Goal: Contribute content: Add original content to the website for others to see

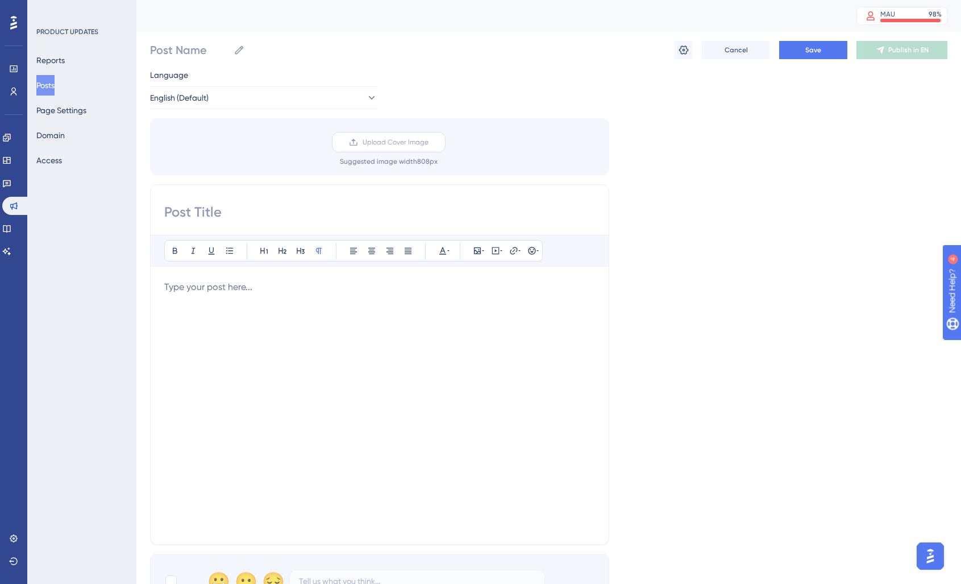
click at [419, 137] on label "Upload Cover Image" at bounding box center [389, 142] width 114 height 20
click at [428, 142] on input "Upload Cover Image" at bounding box center [428, 142] width 0 height 0
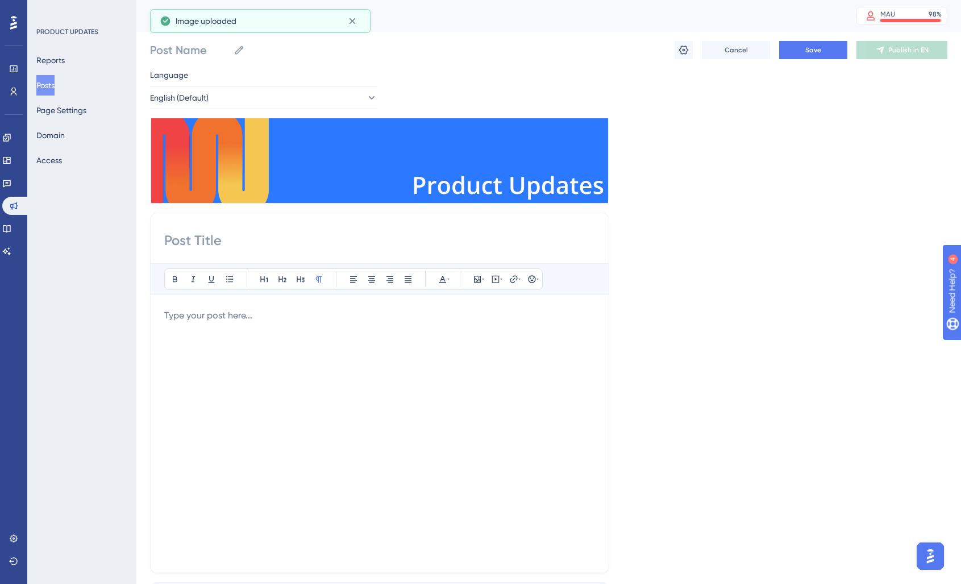
click at [519, 230] on div "Bold Italic Underline Bullet Point Heading 1 Heading 2 Heading 3 Normal Align L…" at bounding box center [379, 393] width 459 height 360
click at [220, 229] on div "Bold Italic Underline Bullet Point Heading 1 Heading 2 Heading 3 Normal Align L…" at bounding box center [378, 393] width 459 height 360
click at [181, 249] on input at bounding box center [379, 240] width 431 height 18
click at [189, 49] on input "Post Name" at bounding box center [188, 50] width 79 height 16
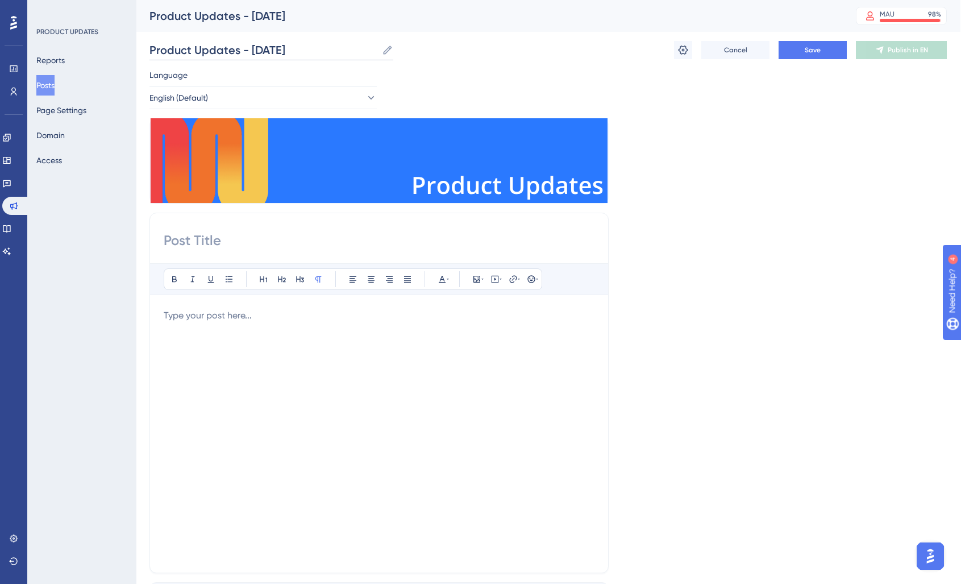
type input "Product Updates - [DATE]"
click at [176, 235] on input at bounding box center [379, 240] width 431 height 18
type input "R"
type input "Product Updates - [DATE]"
click at [249, 339] on div at bounding box center [379, 434] width 431 height 250
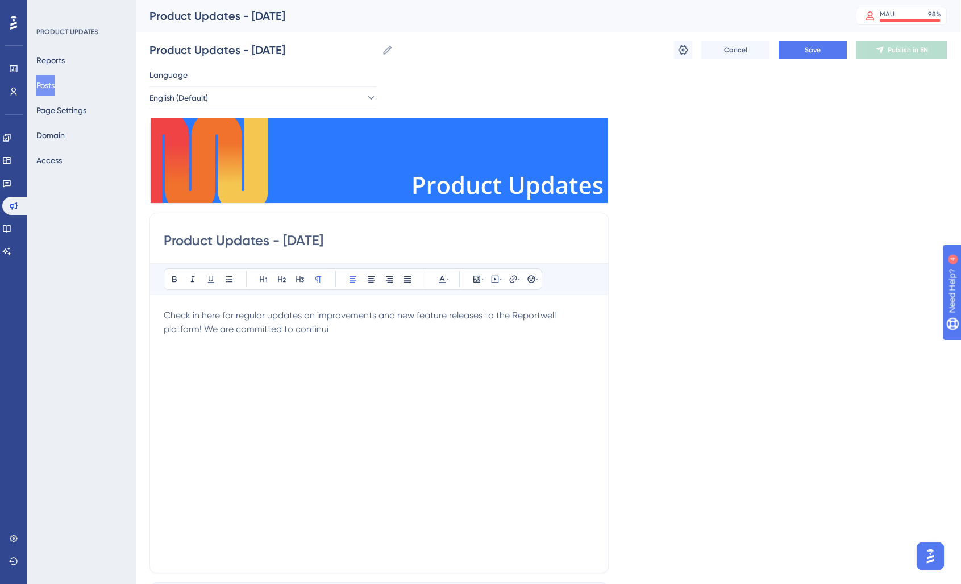
click at [301, 330] on span "Check in here for regular updates on improvements and new feature releases to t…" at bounding box center [361, 322] width 394 height 24
click at [317, 330] on span "Check in here for regular updates on improvements and new feature releases to t…" at bounding box center [361, 322] width 394 height 24
drag, startPoint x: 204, startPoint y: 330, endPoint x: 363, endPoint y: 332, distance: 159.1
click at [363, 331] on span "Check in here for regular updates on improvements and new feature releases to t…" at bounding box center [361, 322] width 394 height 24
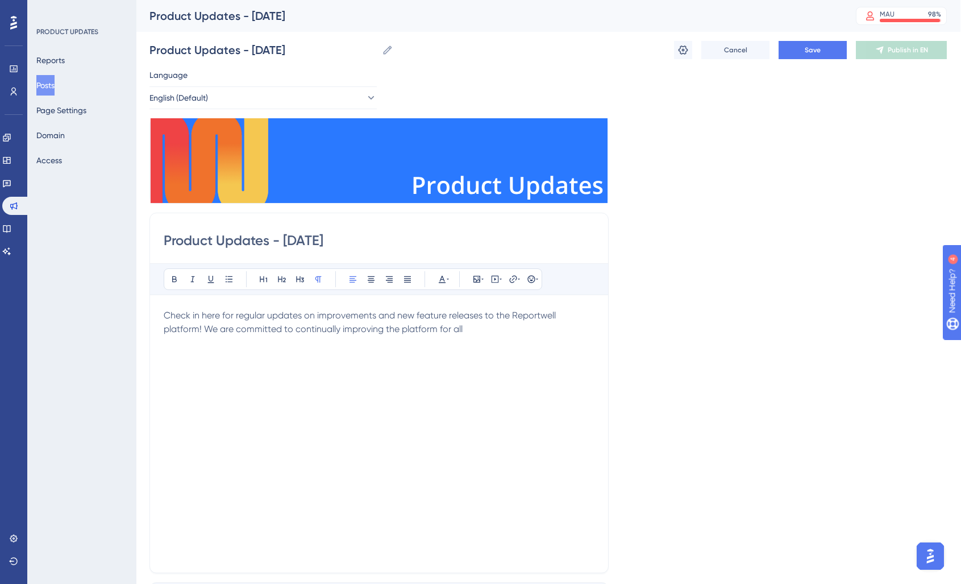
click at [385, 329] on span "Check in here for regular updates on improvements and new feature releases to t…" at bounding box center [361, 322] width 394 height 24
drag, startPoint x: 399, startPoint y: 331, endPoint x: 497, endPoint y: 335, distance: 97.2
click at [497, 335] on p "Check in here for regular updates on improvements and new feature releases to t…" at bounding box center [379, 322] width 431 height 27
click at [326, 378] on div "Check in here for regular updates on improvements and new feature releases to t…" at bounding box center [379, 434] width 431 height 250
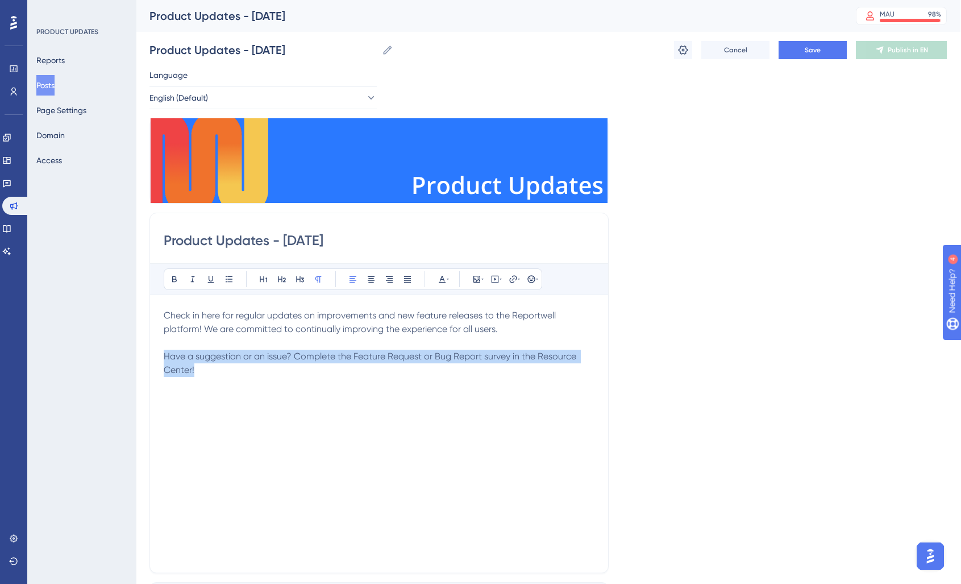
drag, startPoint x: 218, startPoint y: 376, endPoint x: 133, endPoint y: 357, distance: 86.8
click at [136, 357] on div "Performance Users Engagement Widgets Feedback Product Updates Knowledge Base AI…" at bounding box center [548, 434] width 824 height 869
click at [283, 363] on p "Have a suggestion or an issue? Complete the Feature Request or Bug Report surve…" at bounding box center [379, 362] width 431 height 27
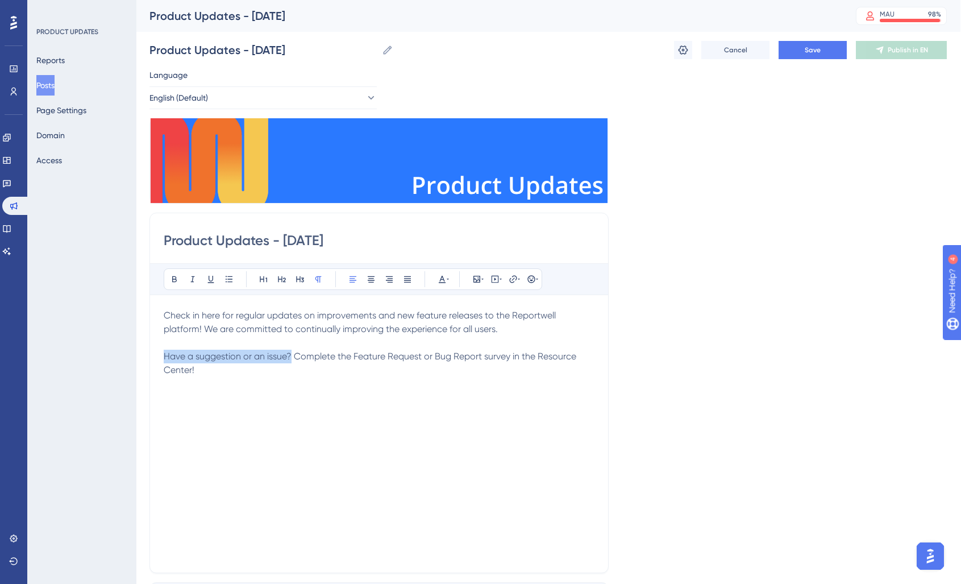
drag, startPoint x: 291, startPoint y: 355, endPoint x: 159, endPoint y: 349, distance: 133.1
click at [159, 349] on div "Product Updates - [DATE] Bold Italic Underline Bullet Point Heading 1 Heading 2…" at bounding box center [378, 393] width 459 height 360
click at [244, 362] on p "Have a suggestion or an issue? Complete the Feature Request or Bug Report surve…" at bounding box center [379, 362] width 431 height 27
drag, startPoint x: 245, startPoint y: 374, endPoint x: 222, endPoint y: 373, distance: 22.8
click at [240, 373] on p "Have a suggestion or an issue? Complete the Feature Request or Bug Report surve…" at bounding box center [379, 362] width 431 height 27
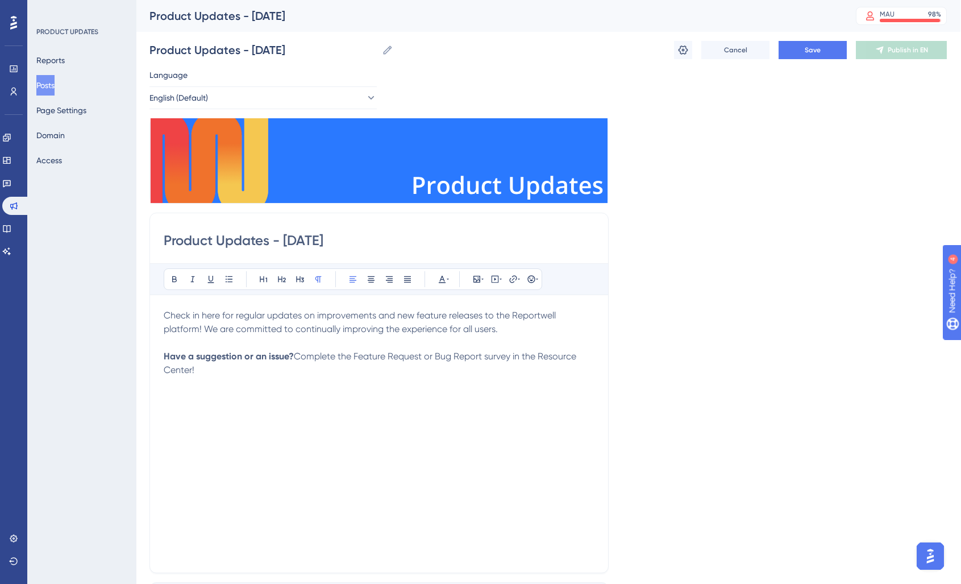
click at [216, 373] on p "Have a suggestion or an issue? Complete the Feature Request or Bug Report surve…" at bounding box center [379, 362] width 431 height 27
click at [295, 358] on span "Complete the Feature Request or Bug Report survey in the Resource Center!" at bounding box center [371, 363] width 415 height 24
drag, startPoint x: 291, startPoint y: 372, endPoint x: 144, endPoint y: 363, distance: 147.4
click at [144, 363] on div "Performance Users Engagement Widgets Feedback Product Updates Knowledge Base AI…" at bounding box center [548, 434] width 824 height 869
click at [297, 371] on p "Have a suggestion or an issue? Complete the Feature Request or Bug Report surve…" at bounding box center [379, 362] width 431 height 27
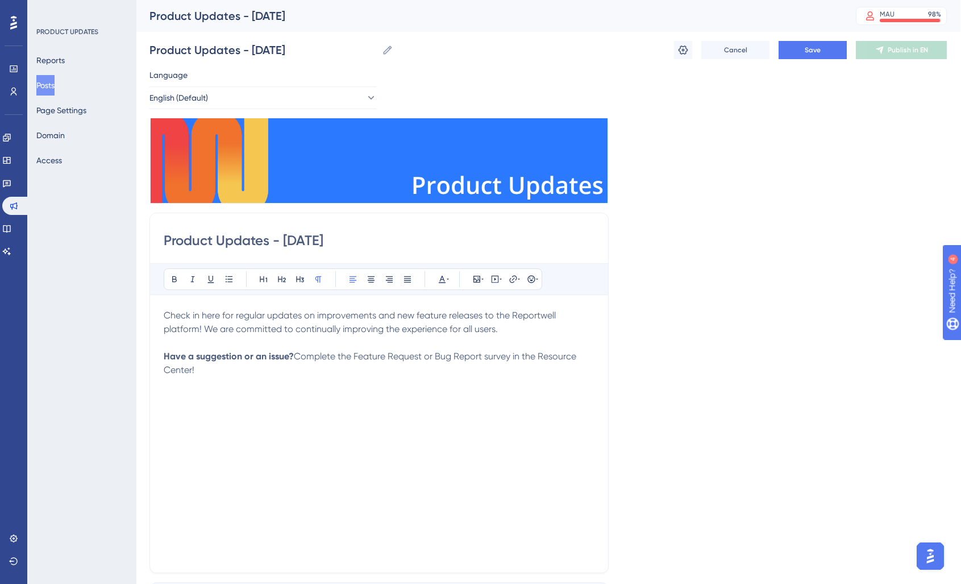
click at [295, 356] on span "Complete the Feature Request or Bug Report survey in the Resource Center!" at bounding box center [371, 363] width 415 height 24
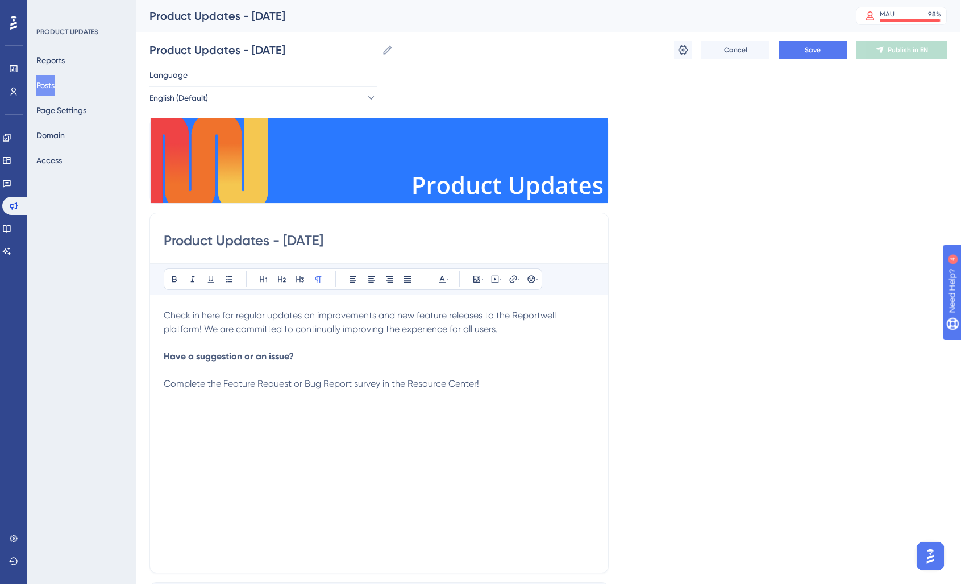
click at [298, 368] on p at bounding box center [379, 370] width 431 height 14
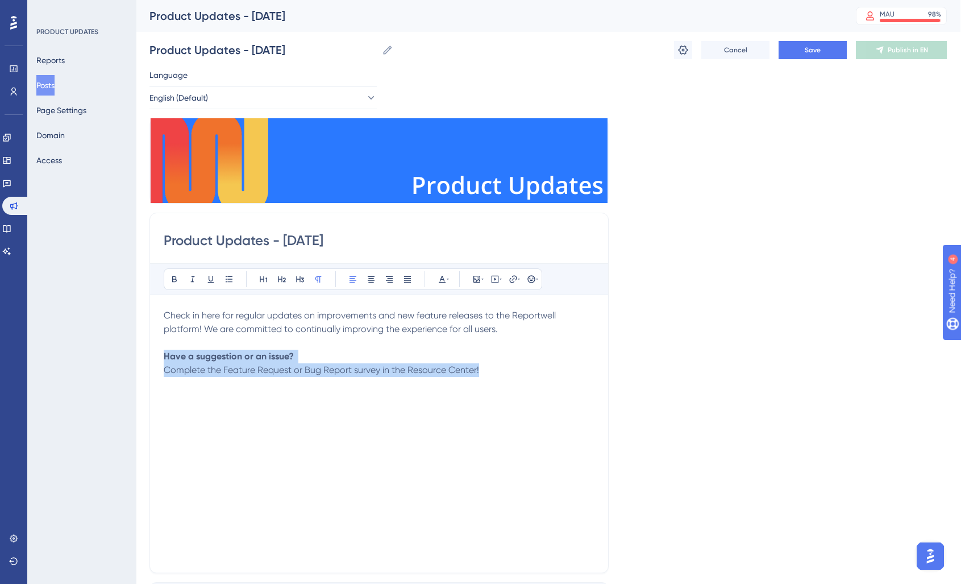
drag, startPoint x: 492, startPoint y: 370, endPoint x: 138, endPoint y: 349, distance: 354.6
click at [138, 349] on div "Performance Users Engagement Widgets Feedback Product Updates Knowledge Base AI…" at bounding box center [548, 434] width 824 height 869
click at [374, 280] on icon at bounding box center [371, 279] width 7 height 6
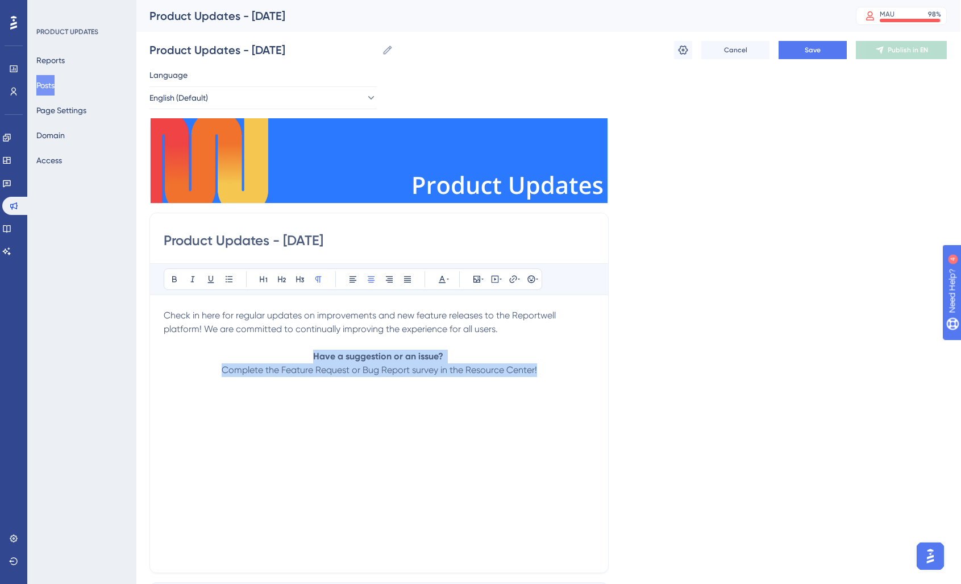
drag, startPoint x: 511, startPoint y: 376, endPoint x: 530, endPoint y: 390, distance: 23.5
click at [511, 376] on p "Complete the Feature Request or Bug Report survey in the Resource Center!" at bounding box center [379, 370] width 431 height 14
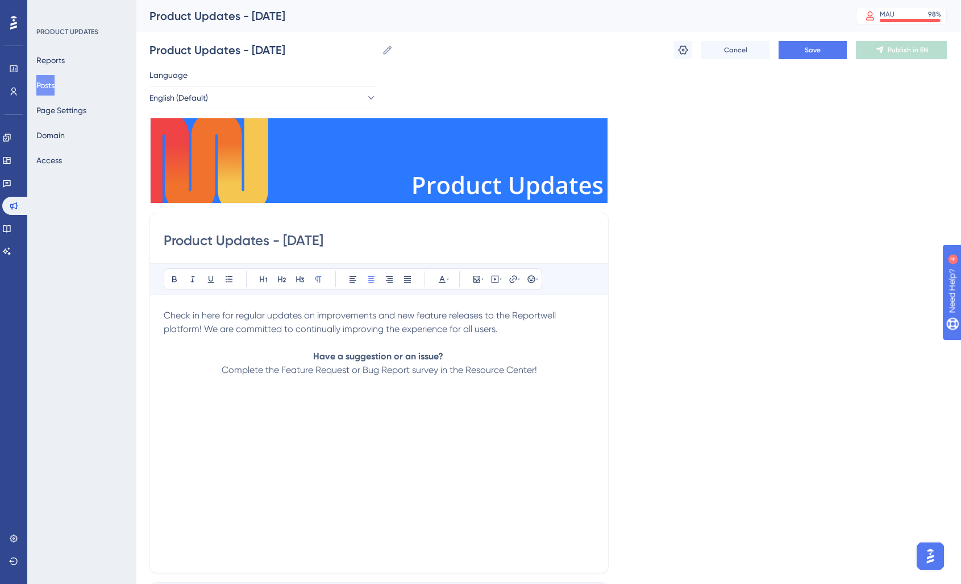
click at [541, 393] on div "Check in here for regular updates on improvements and new feature releases to t…" at bounding box center [379, 434] width 431 height 250
click at [353, 281] on icon at bounding box center [352, 278] width 9 height 9
click at [507, 330] on p "Check in here for regular updates on improvements and new feature releases to t…" at bounding box center [379, 322] width 431 height 27
click at [376, 282] on button at bounding box center [371, 279] width 16 height 16
drag, startPoint x: 332, startPoint y: 413, endPoint x: 256, endPoint y: 444, distance: 82.0
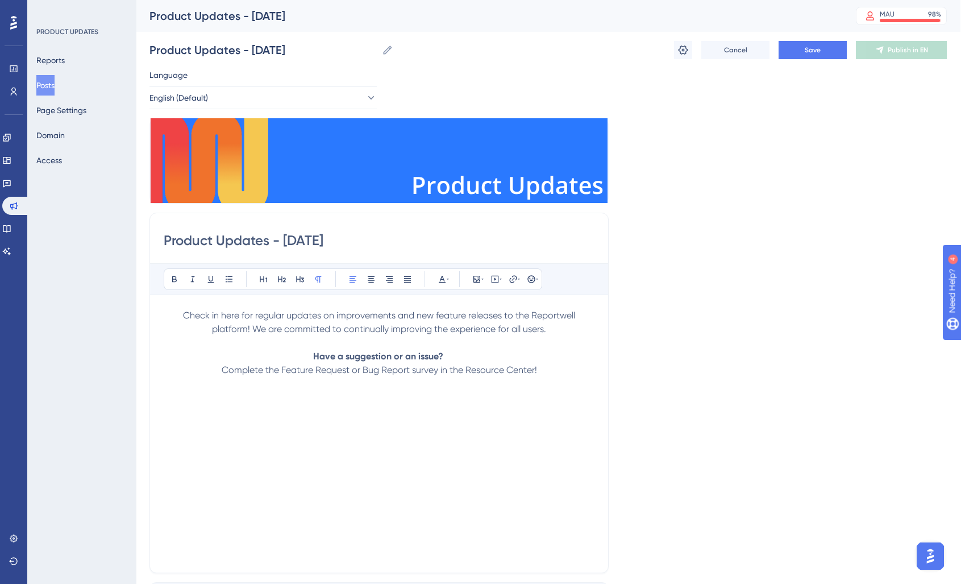
click at [323, 414] on div "Check in here for regular updates on improvements and new feature releases to t…" at bounding box center [379, 434] width 431 height 250
click at [160, 393] on div "Product Updates - [DATE] Bold Italic Underline Bullet Point Heading 1 Heading 2…" at bounding box center [378, 393] width 459 height 360
click at [165, 396] on span "Feature Updates:" at bounding box center [200, 396] width 72 height 11
click at [181, 424] on p at bounding box center [379, 425] width 431 height 14
click at [228, 278] on icon at bounding box center [229, 279] width 7 height 6
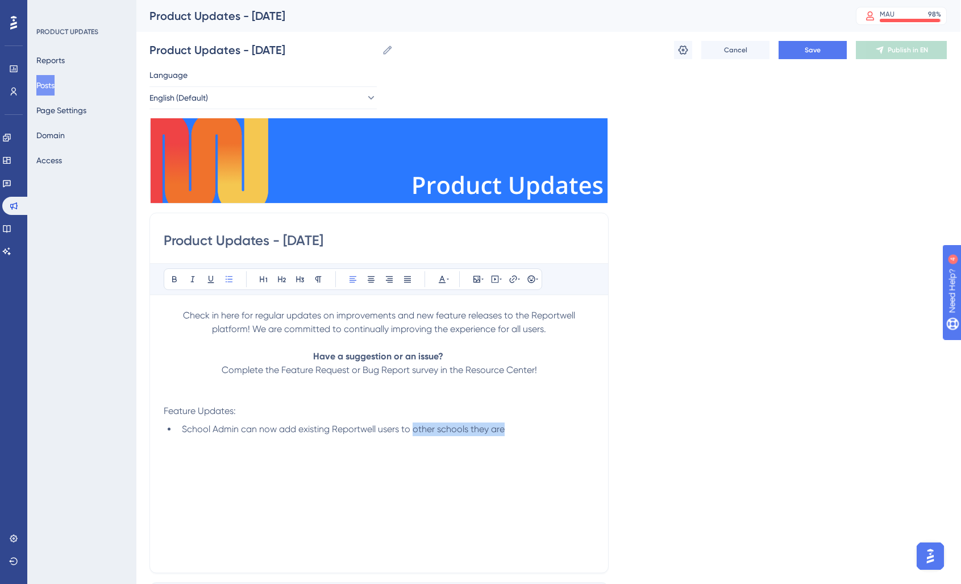
drag, startPoint x: 415, startPoint y: 427, endPoint x: 542, endPoint y: 434, distance: 126.9
click at [542, 434] on li "School Admin can now add existing Reportwell users to other schools they are" at bounding box center [385, 429] width 417 height 14
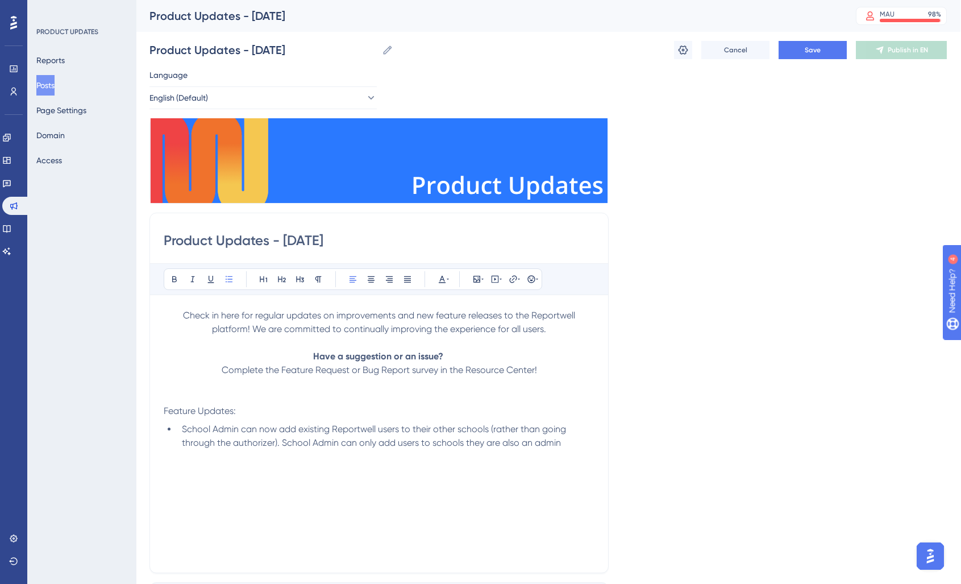
drag, startPoint x: 464, startPoint y: 443, endPoint x: 574, endPoint y: 452, distance: 110.6
click at [574, 452] on div "Check in here for regular updates on improvements and new feature releases to t…" at bounding box center [379, 434] width 431 height 250
drag, startPoint x: 574, startPoint y: 448, endPoint x: 465, endPoint y: 441, distance: 109.3
click at [465, 441] on li "School Admin can now add existing Reportwell users to their other schools (rath…" at bounding box center [385, 435] width 417 height 27
drag, startPoint x: 236, startPoint y: 411, endPoint x: 135, endPoint y: 406, distance: 101.8
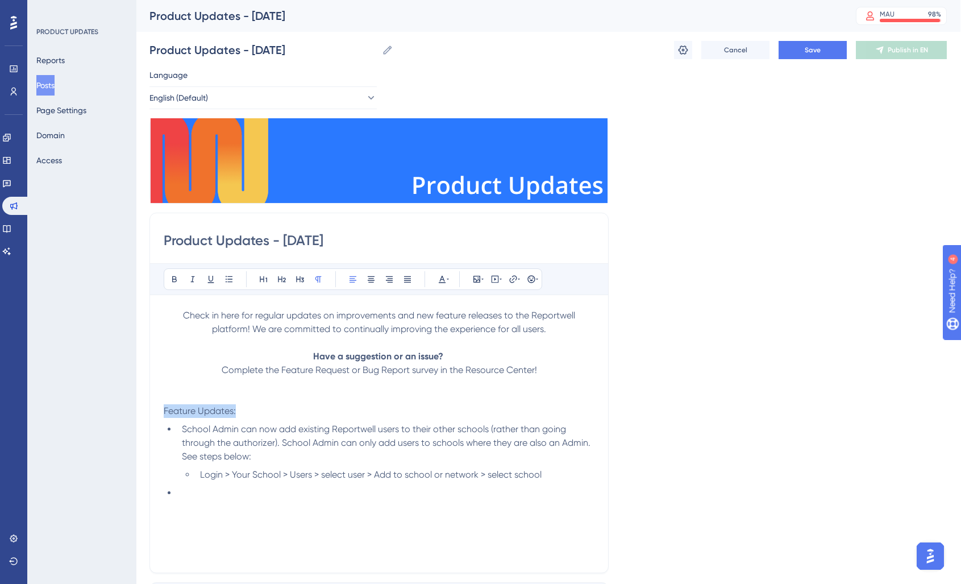
click at [136, 406] on div "Performance Users Engagement Widgets Feedback Product Updates Knowledge Base AI…" at bounding box center [548, 434] width 824 height 869
click at [235, 411] on p "Feature Updates:" at bounding box center [379, 411] width 431 height 14
click at [234, 411] on span "Feature Updates:" at bounding box center [200, 410] width 72 height 11
click at [239, 412] on p "Feature Updates:" at bounding box center [379, 411] width 431 height 14
drag, startPoint x: 236, startPoint y: 452, endPoint x: 234, endPoint y: 466, distance: 13.7
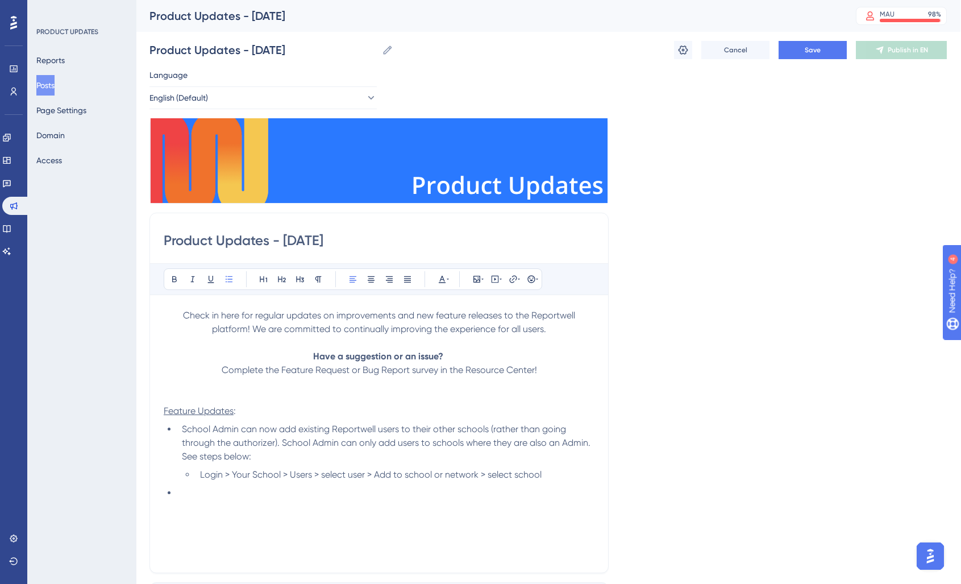
click at [235, 461] on li "School Admin can now add existing Reportwell users to their other schools (rath…" at bounding box center [385, 442] width 417 height 41
click at [220, 484] on ul "School Admin can now add existing Reportwell users to their other schools (rath…" at bounding box center [379, 460] width 431 height 77
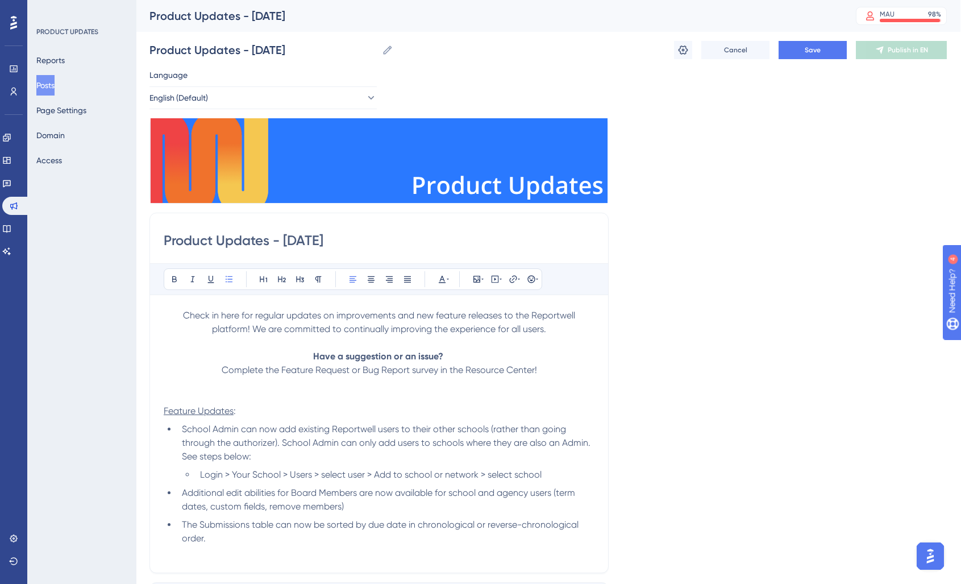
drag, startPoint x: 477, startPoint y: 526, endPoint x: 473, endPoint y: 539, distance: 13.5
click at [477, 526] on span "The Submissions table can now be sorted by due date in chronological or reverse…" at bounding box center [381, 531] width 399 height 24
click at [286, 534] on li "The Submissions table can now be sorted by due date in chronological (default) …" at bounding box center [385, 531] width 417 height 27
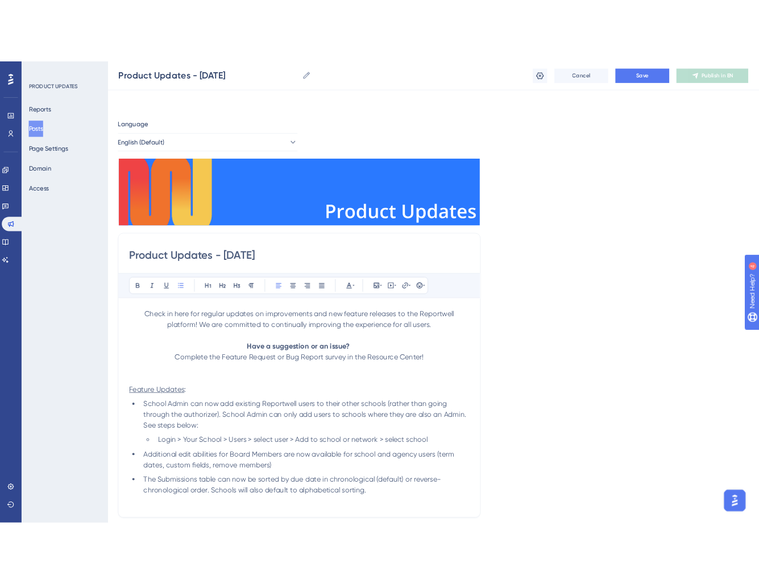
scroll to position [236, 1]
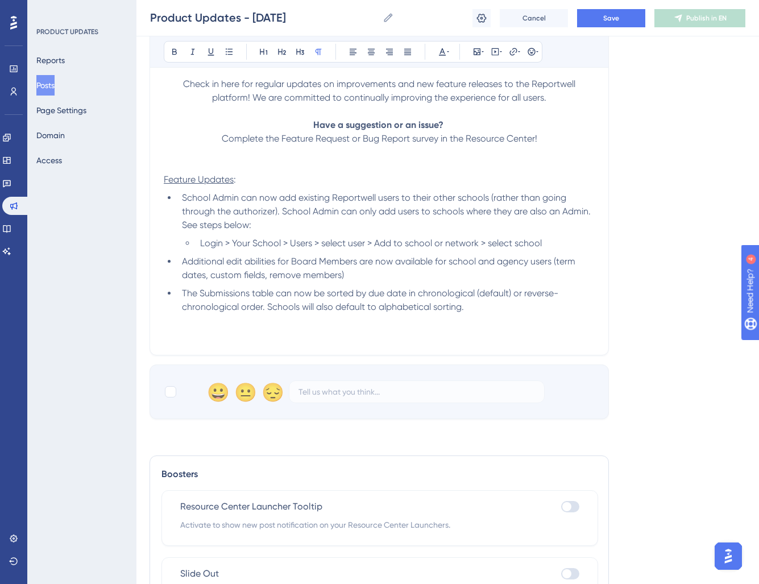
drag, startPoint x: 272, startPoint y: 223, endPoint x: 310, endPoint y: 239, distance: 41.8
click at [274, 224] on li "School Admin can now add existing Reportwell users to their other schools (rath…" at bounding box center [385, 211] width 417 height 41
click at [572, 248] on li "Login > Your School > Users > select user > Add to school or network > select s…" at bounding box center [394, 243] width 399 height 14
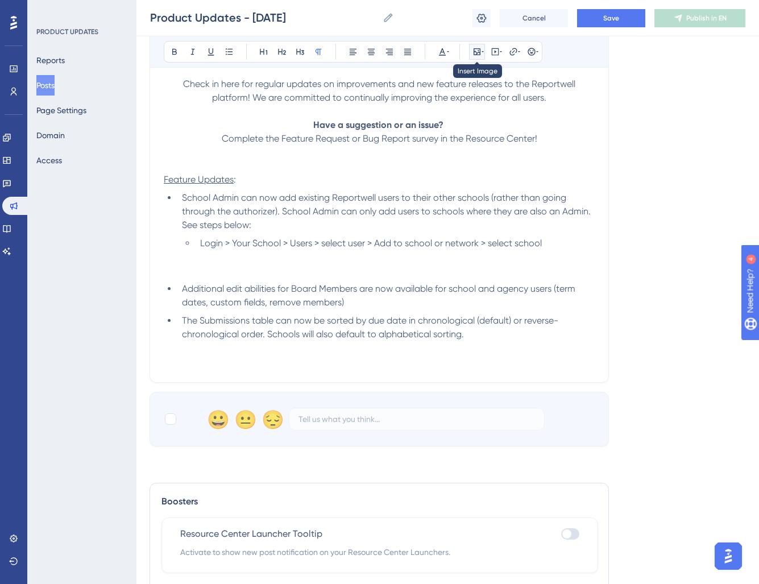
click at [477, 51] on icon at bounding box center [476, 51] width 9 height 9
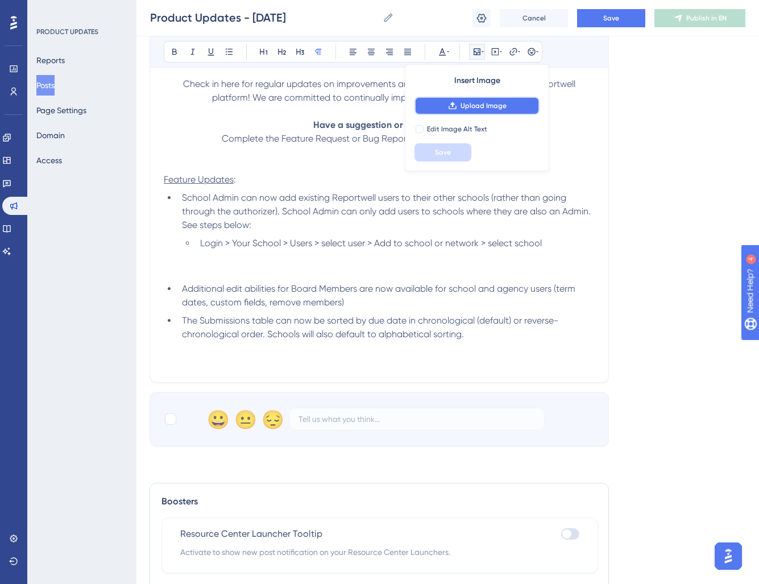
click at [481, 101] on button "Upload Image" at bounding box center [476, 106] width 125 height 18
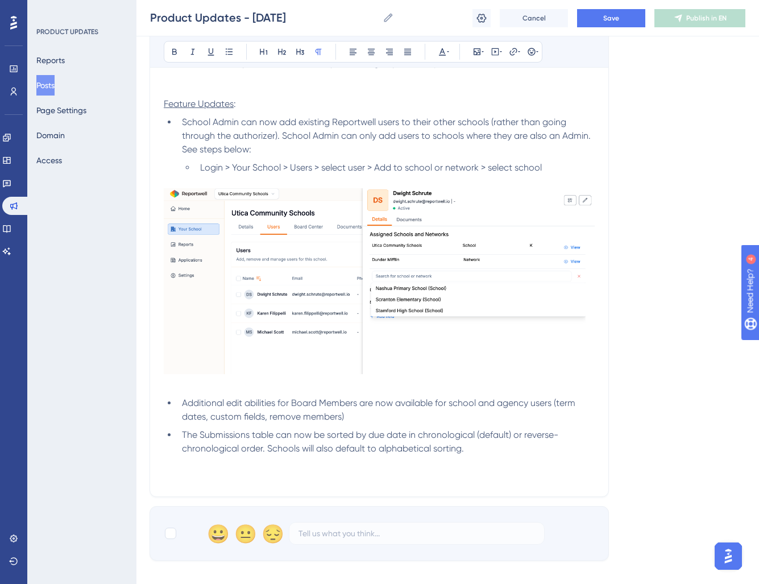
scroll to position [348, 1]
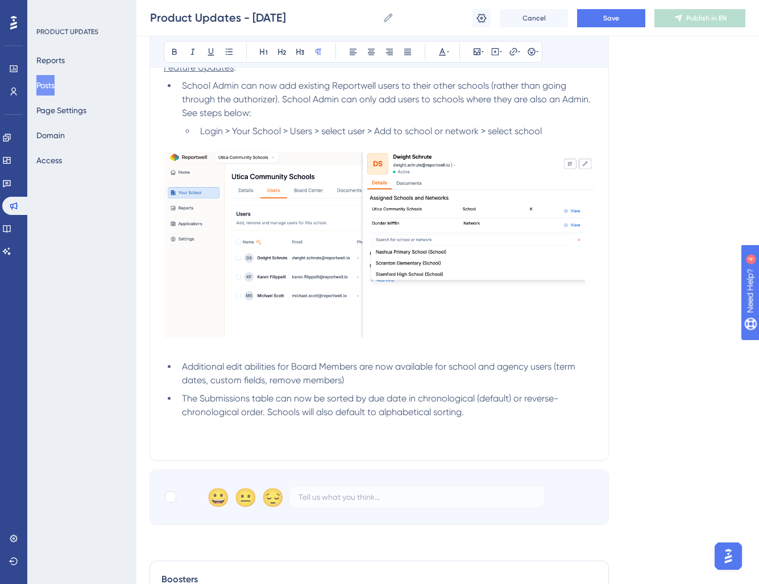
click at [523, 420] on p at bounding box center [379, 426] width 431 height 14
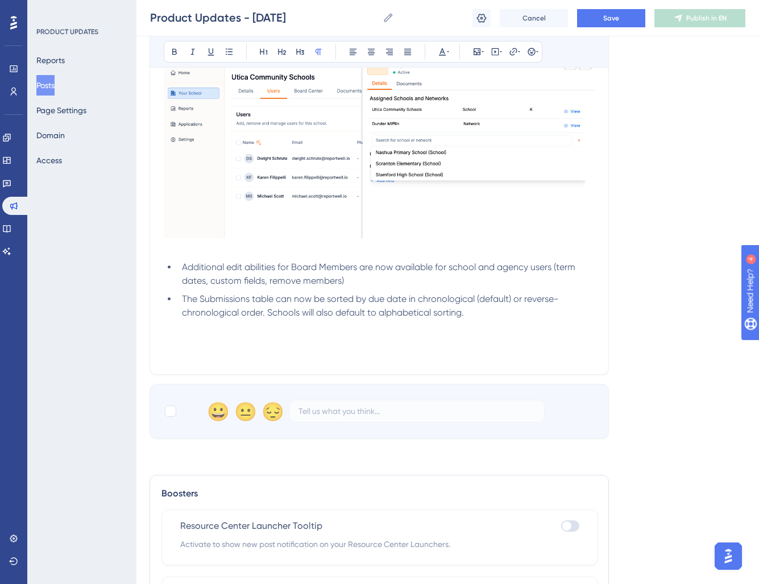
scroll to position [492, 1]
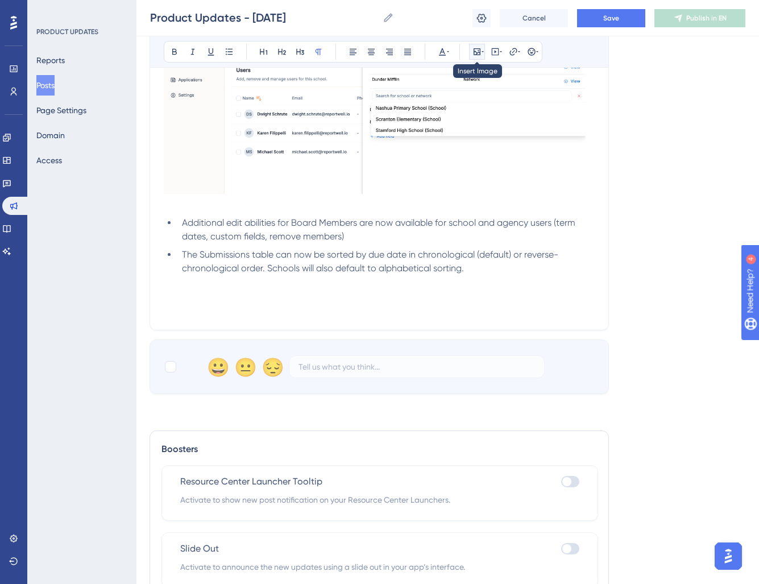
drag, startPoint x: 473, startPoint y: 48, endPoint x: 474, endPoint y: 54, distance: 6.5
click at [473, 48] on icon at bounding box center [476, 51] width 9 height 9
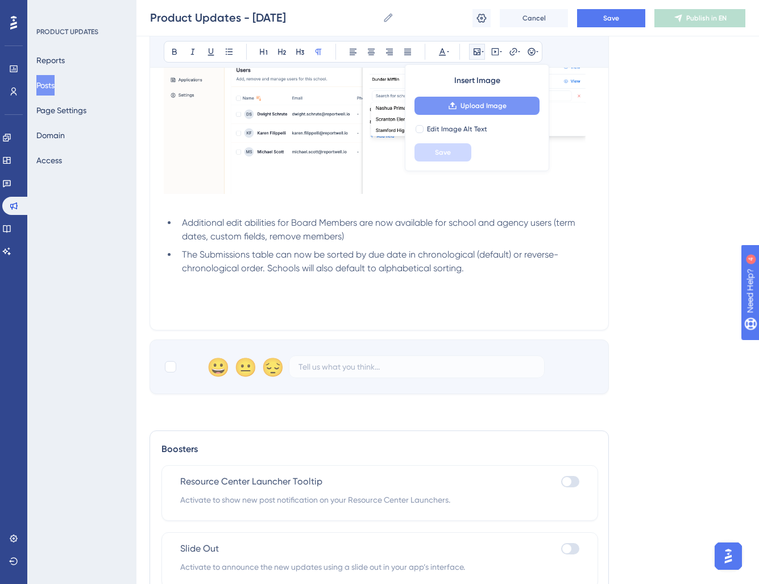
click at [457, 105] on button "Upload Image" at bounding box center [476, 106] width 125 height 18
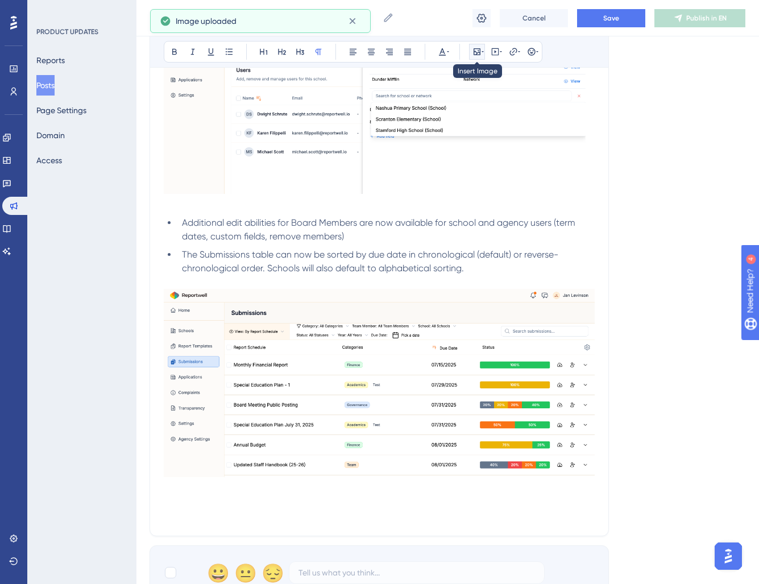
click at [474, 50] on icon at bounding box center [476, 51] width 9 height 9
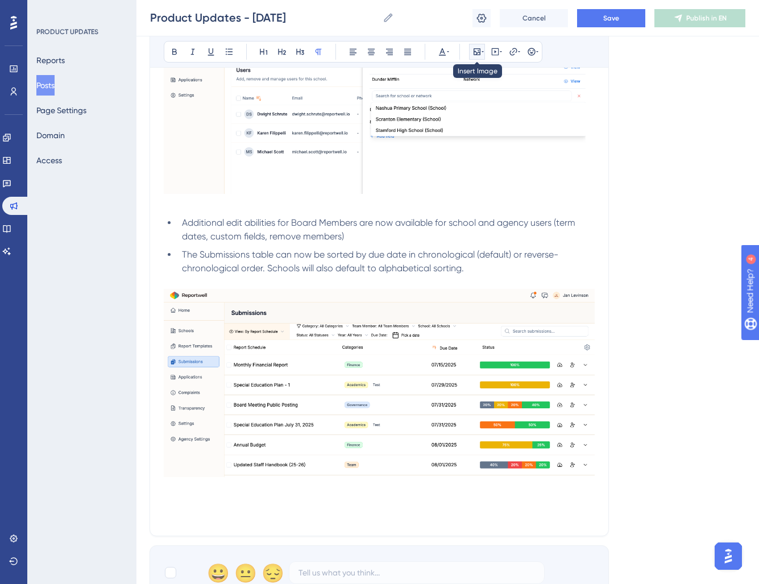
click at [477, 52] on icon at bounding box center [476, 51] width 7 height 7
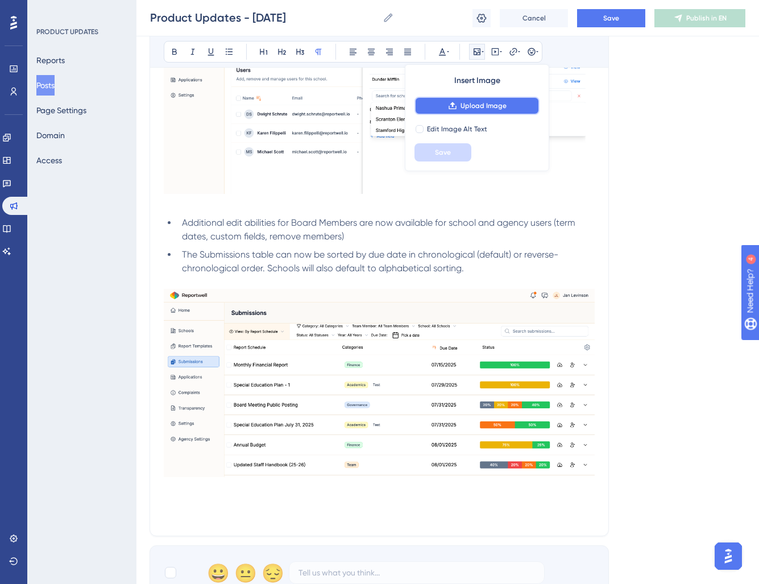
click at [470, 106] on span "Upload Image" at bounding box center [483, 105] width 46 height 9
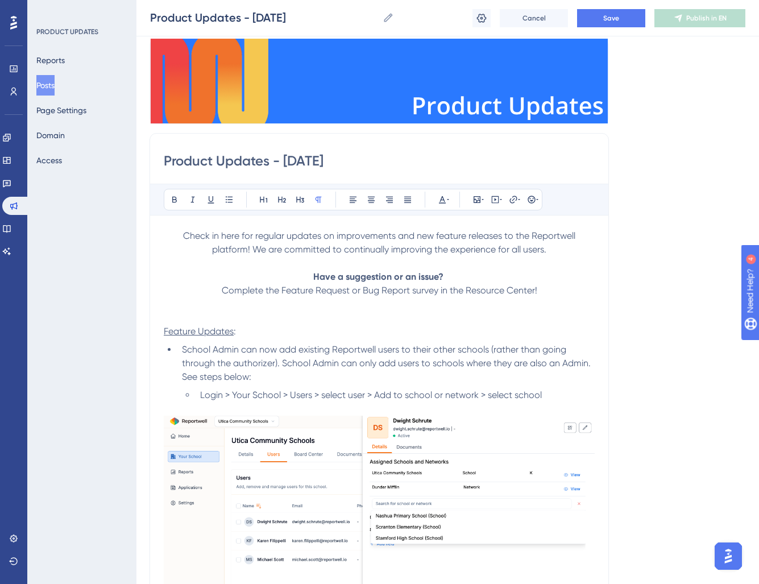
scroll to position [0, 1]
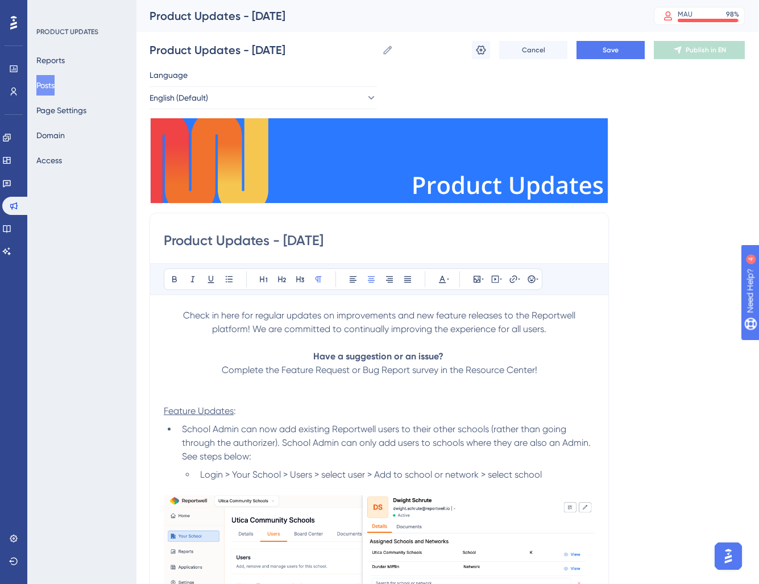
drag, startPoint x: 549, startPoint y: 333, endPoint x: 164, endPoint y: 310, distance: 386.0
click at [165, 313] on p "Check in here for regular updates on improvements and new feature releases to t…" at bounding box center [379, 322] width 431 height 27
click at [610, 56] on button "Save" at bounding box center [610, 50] width 68 height 18
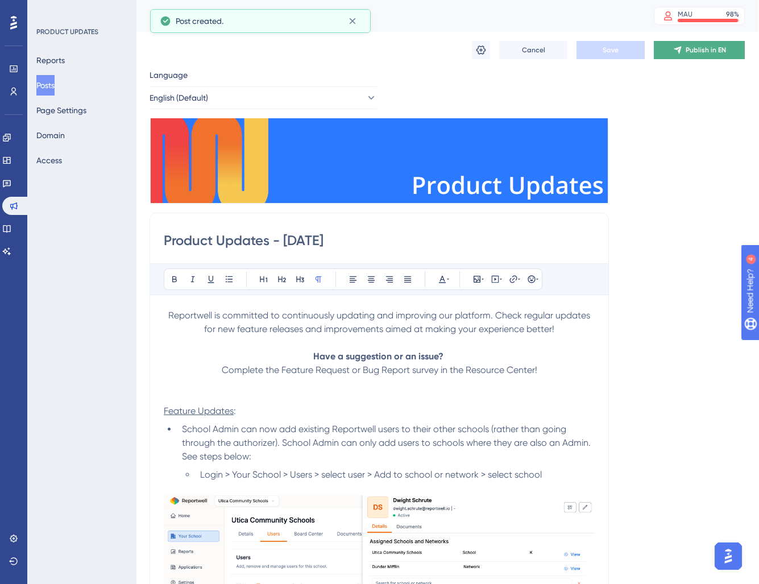
scroll to position [69, 0]
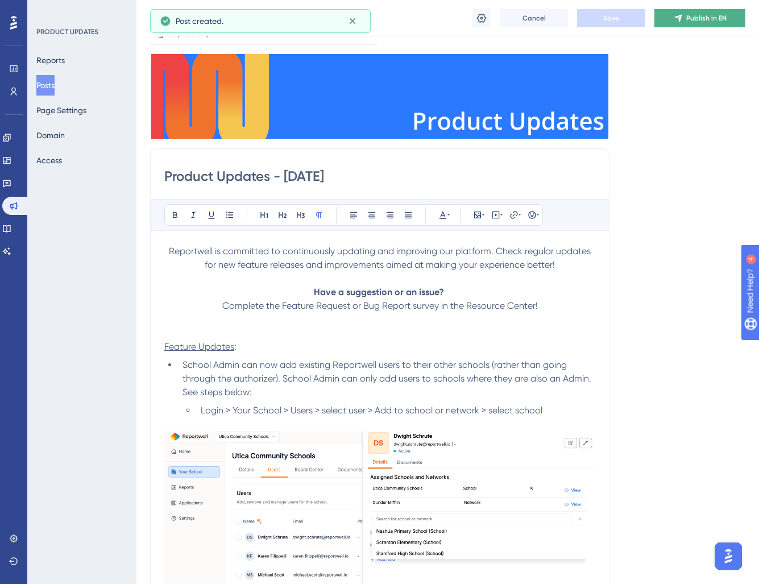
click at [706, 14] on span "Publish in EN" at bounding box center [706, 18] width 40 height 9
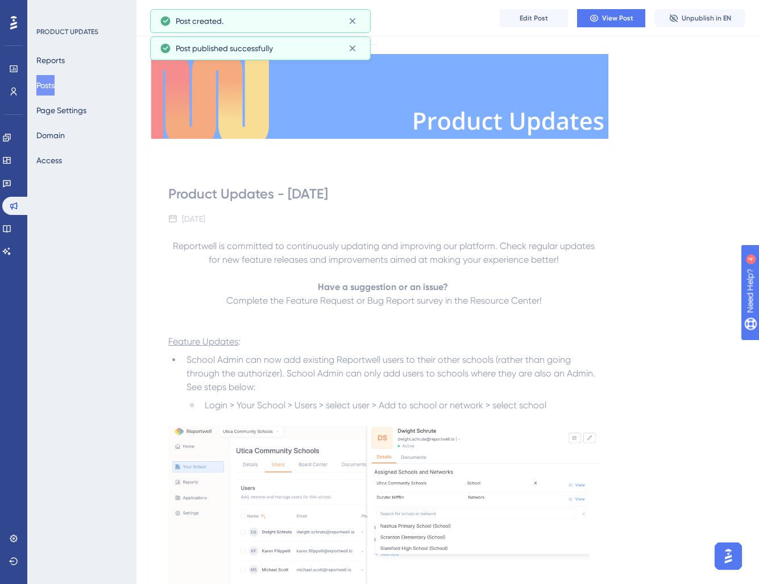
scroll to position [0, 0]
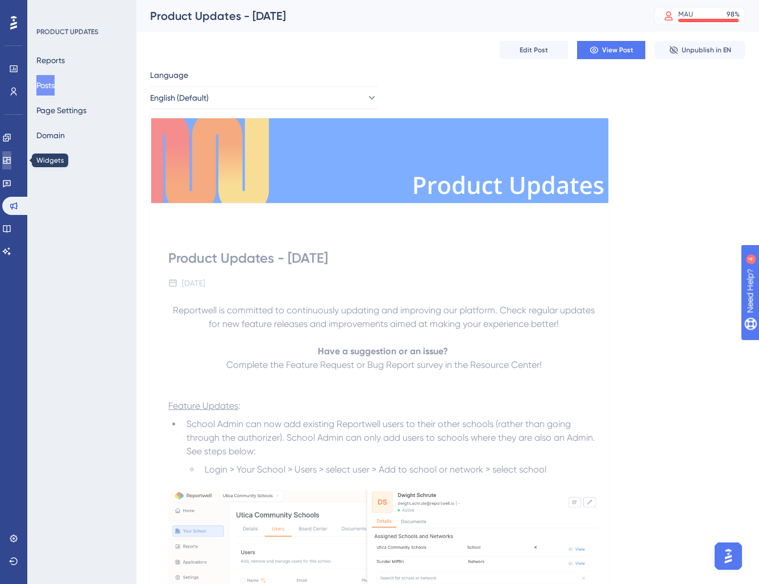
click at [11, 156] on icon at bounding box center [6, 160] width 9 height 9
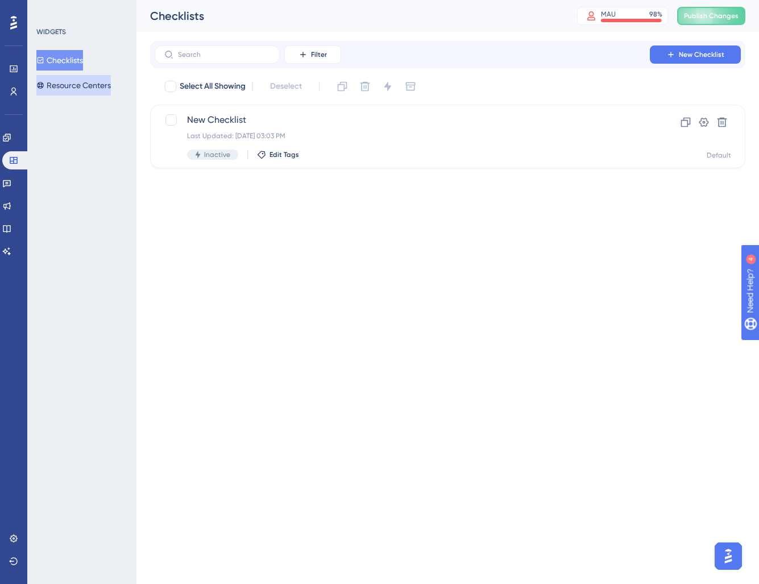
click at [64, 82] on button "Resource Centers" at bounding box center [73, 85] width 74 height 20
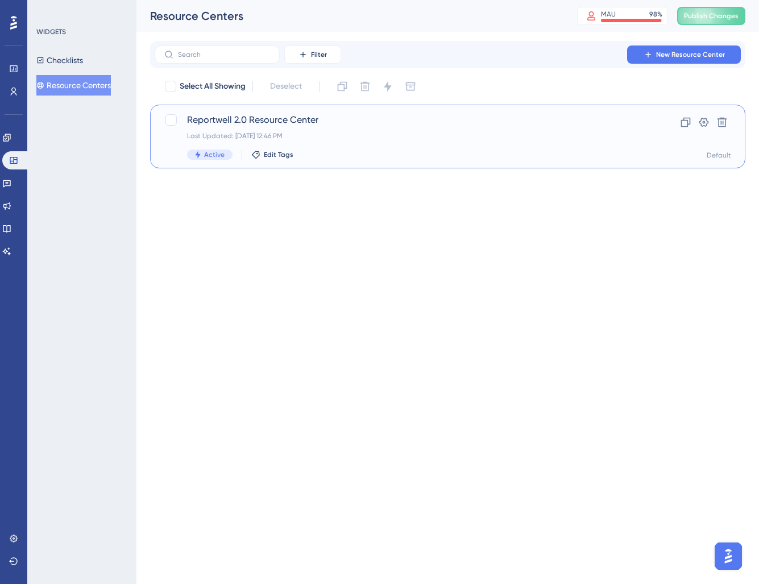
click at [290, 132] on div "Last Updated: [DATE] 12:46 PM" at bounding box center [402, 135] width 430 height 9
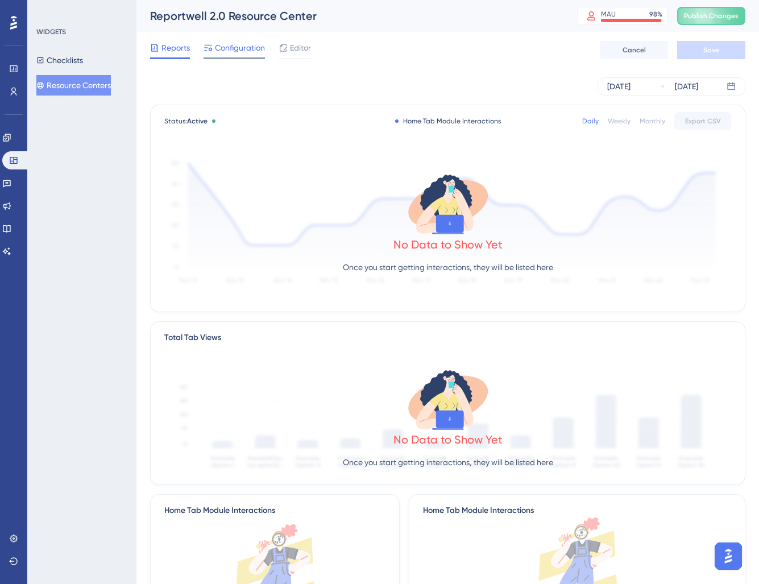
click at [218, 43] on span "Configuration" at bounding box center [240, 48] width 50 height 14
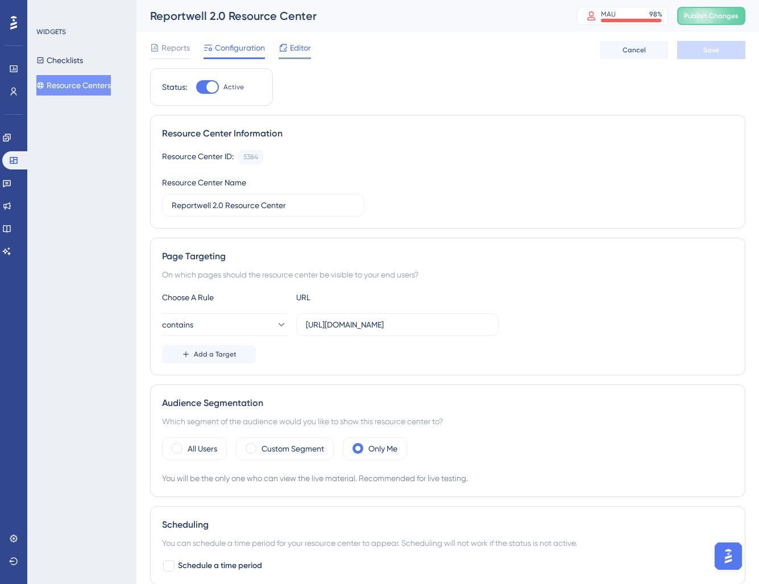
click at [289, 52] on div "Editor" at bounding box center [294, 48] width 32 height 14
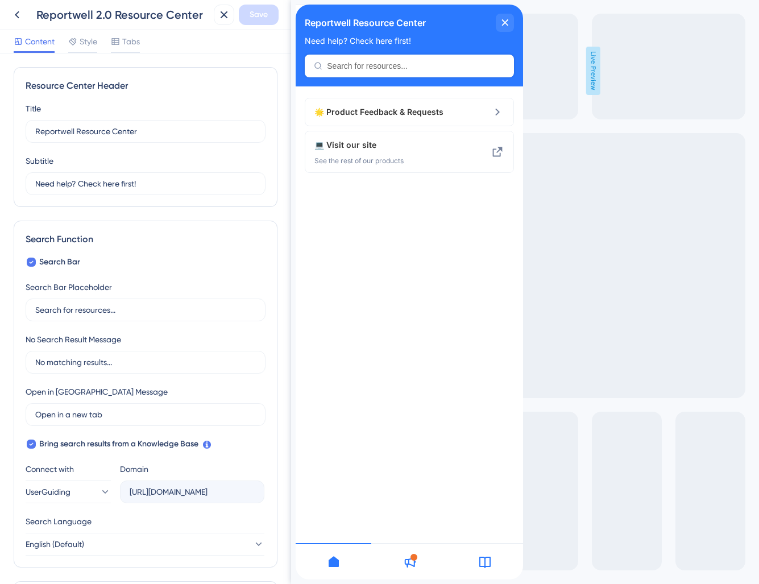
click at [422, 560] on div at bounding box center [409, 561] width 76 height 36
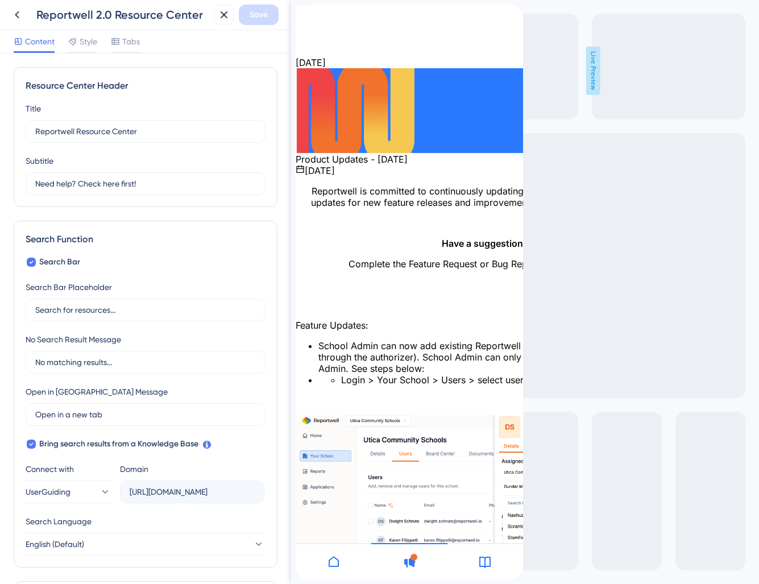
scroll to position [560, 0]
drag, startPoint x: 504, startPoint y: 20, endPoint x: 478, endPoint y: 36, distance: 30.1
click at [308, 44] on icon "close resource center" at bounding box center [304, 47] width 7 height 7
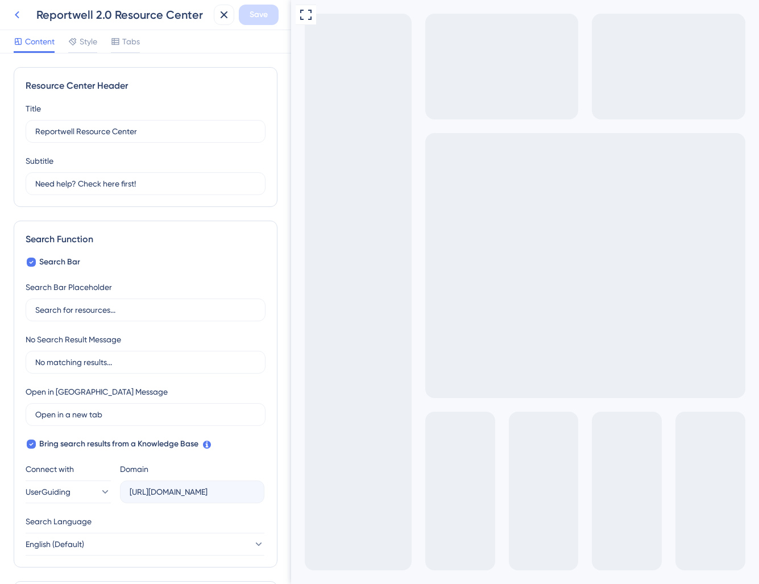
click at [16, 18] on icon at bounding box center [17, 15] width 14 height 14
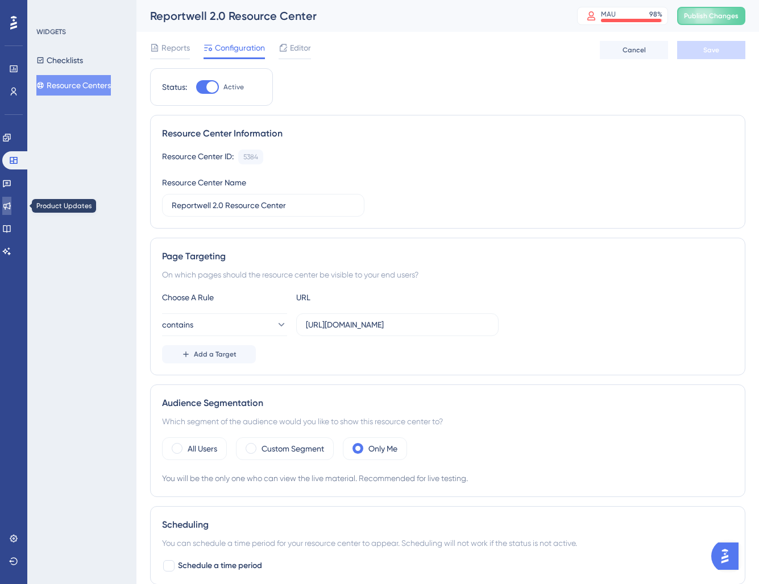
click at [11, 212] on link at bounding box center [6, 206] width 9 height 18
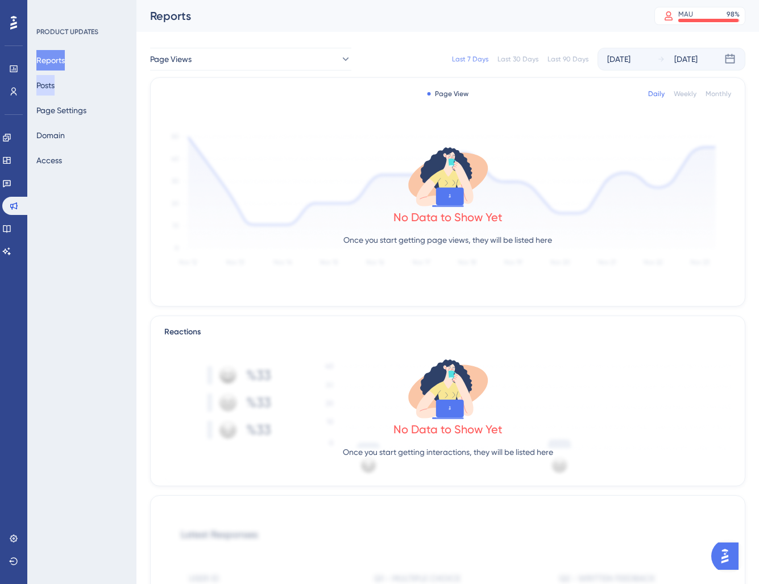
click at [55, 86] on button "Posts" at bounding box center [45, 85] width 18 height 20
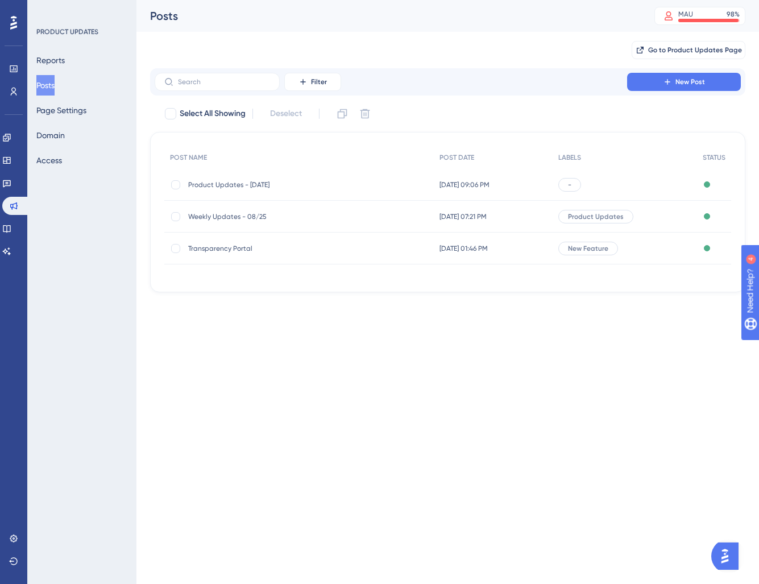
click at [317, 186] on span "Product Updates - [DATE]" at bounding box center [279, 184] width 182 height 9
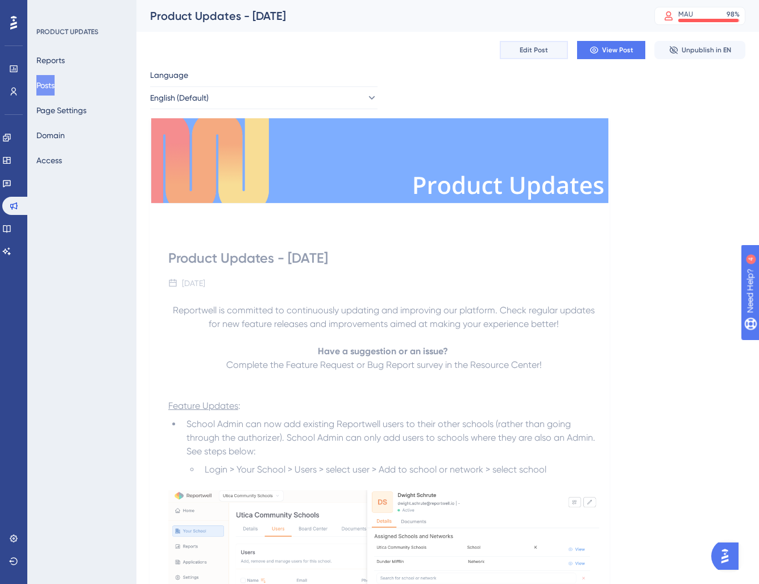
click at [521, 56] on button "Edit Post" at bounding box center [533, 50] width 68 height 18
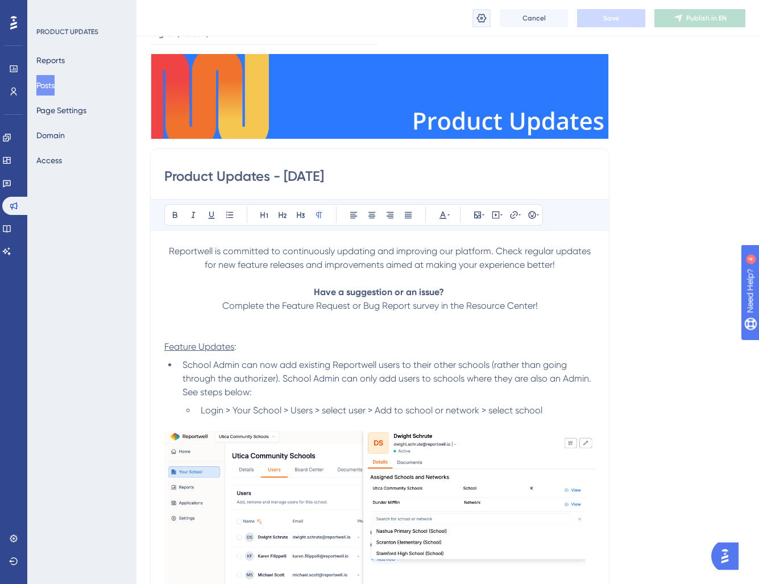
click at [485, 21] on icon at bounding box center [481, 18] width 11 height 11
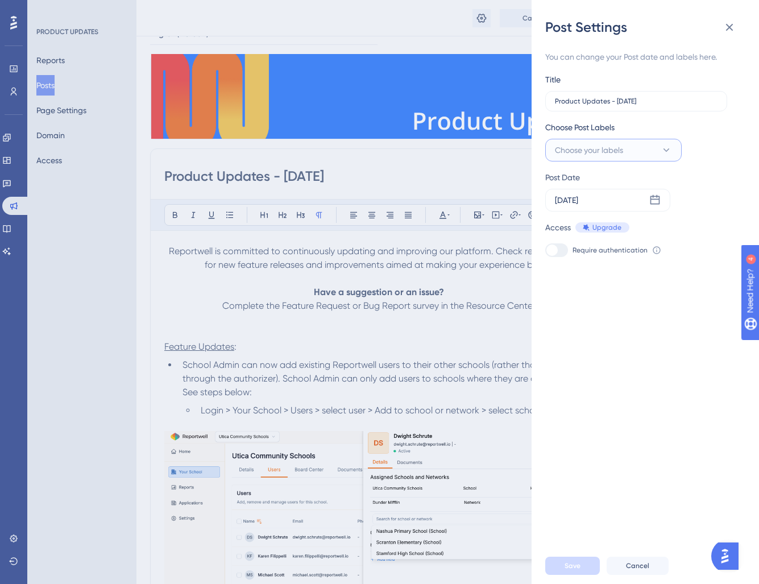
click at [628, 155] on button "Choose your labels" at bounding box center [613, 150] width 136 height 23
click at [593, 270] on input "Product Updates" at bounding box center [616, 265] width 64 height 14
click at [559, 265] on div at bounding box center [557, 264] width 9 height 9
checkbox input "true"
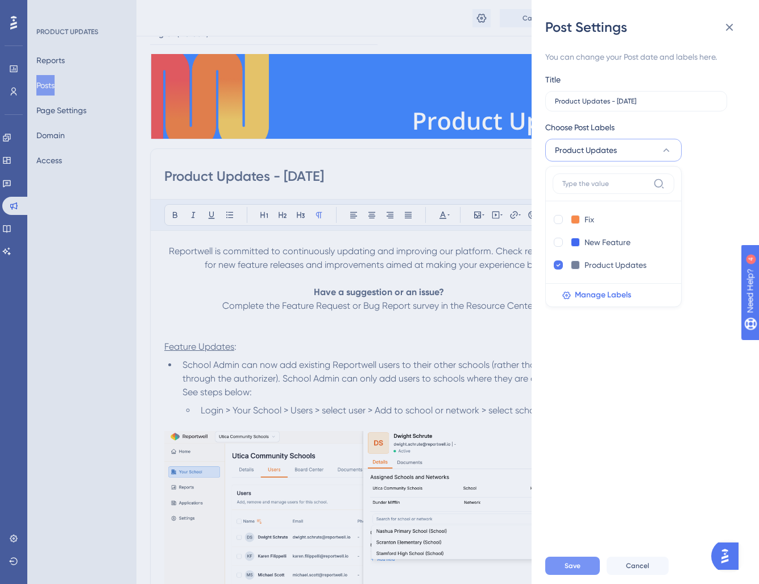
click at [578, 562] on span "Save" at bounding box center [572, 565] width 16 height 9
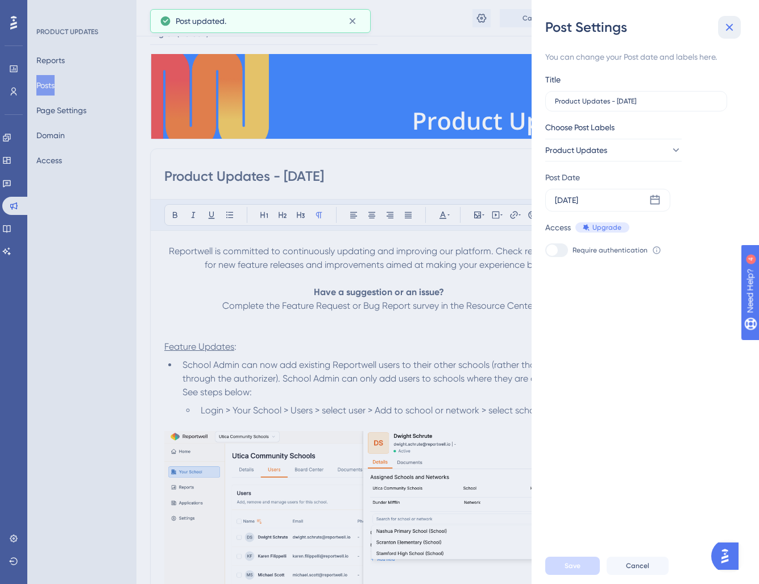
click at [734, 31] on icon at bounding box center [729, 27] width 14 height 14
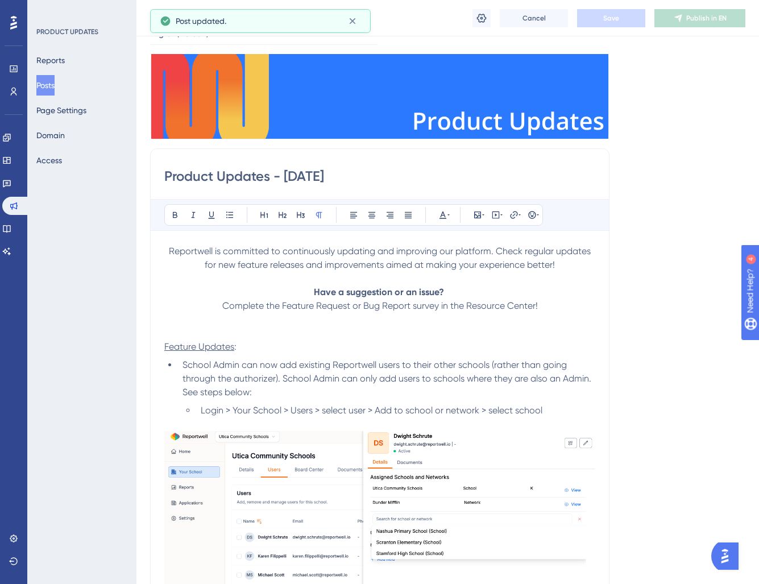
drag, startPoint x: 286, startPoint y: 176, endPoint x: 152, endPoint y: 173, distance: 134.1
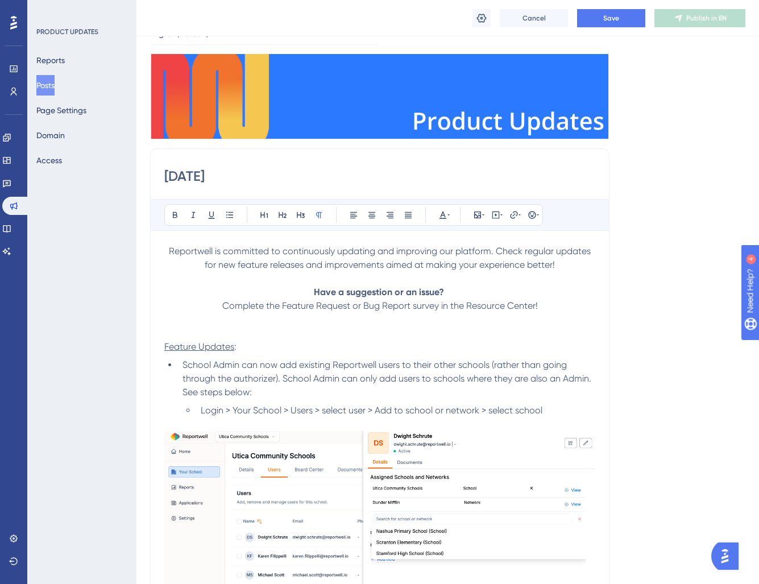
scroll to position [0, 0]
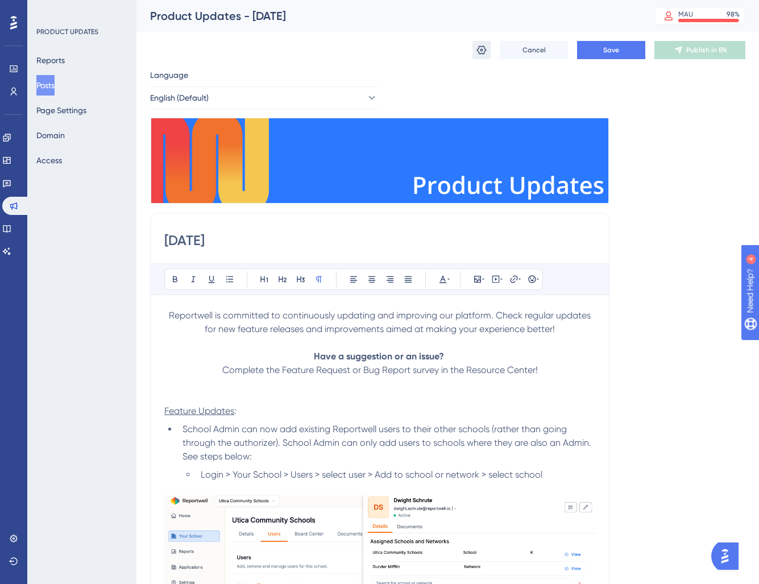
type input "[DATE]"
click at [479, 47] on icon at bounding box center [481, 49] width 11 height 11
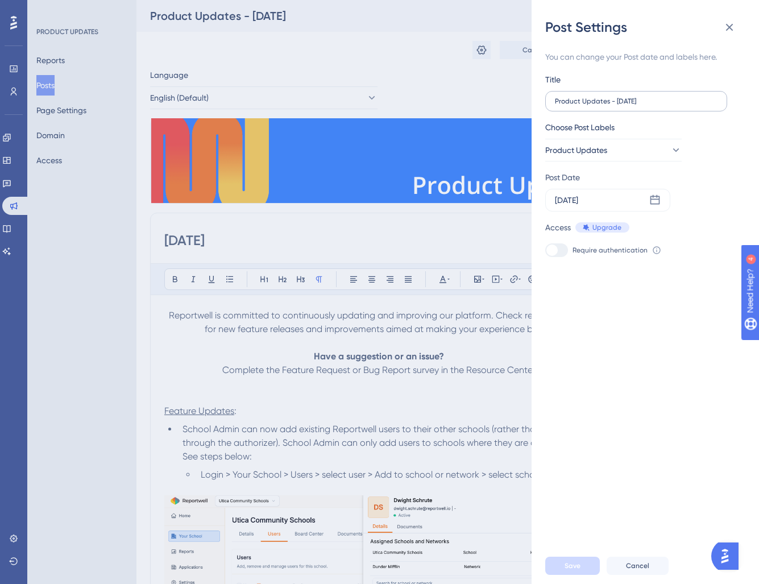
click at [597, 96] on label "Product Updates - [DATE]" at bounding box center [636, 101] width 182 height 20
click at [597, 97] on input "Product Updates - [DATE]" at bounding box center [636, 101] width 163 height 8
click at [739, 22] on div "Post Settings" at bounding box center [645, 27] width 200 height 18
click at [737, 24] on button at bounding box center [729, 27] width 23 height 23
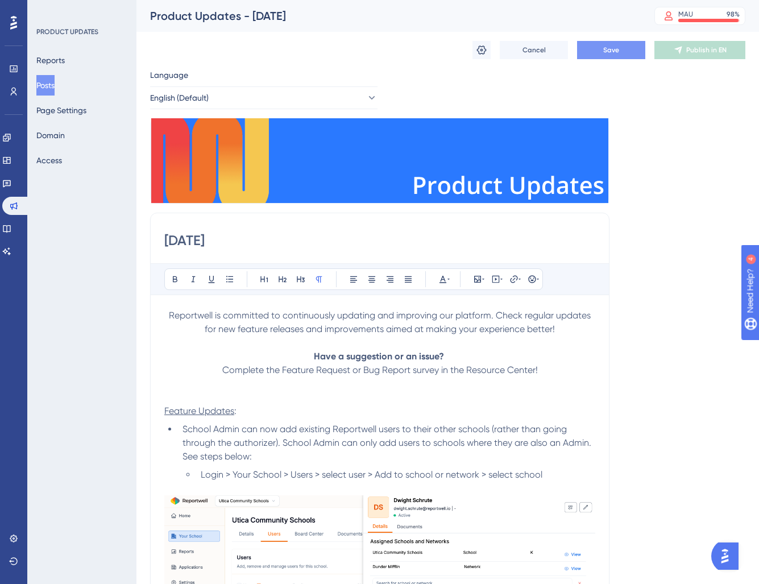
click at [617, 53] on span "Save" at bounding box center [611, 49] width 16 height 9
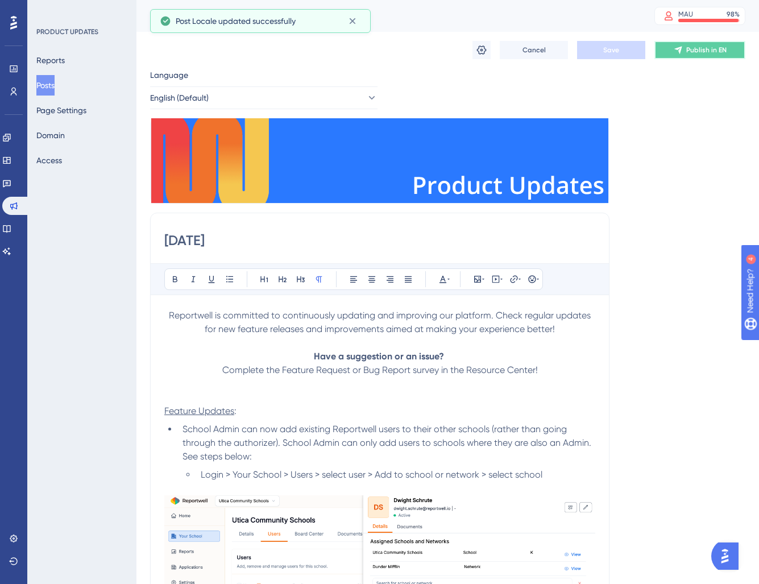
click at [689, 49] on span "Publish in EN" at bounding box center [706, 49] width 40 height 9
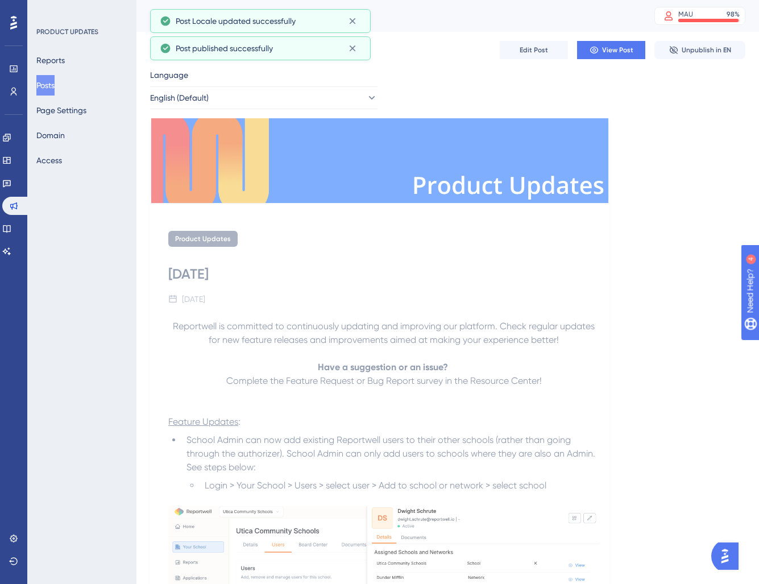
click at [55, 82] on button "Posts" at bounding box center [45, 85] width 18 height 20
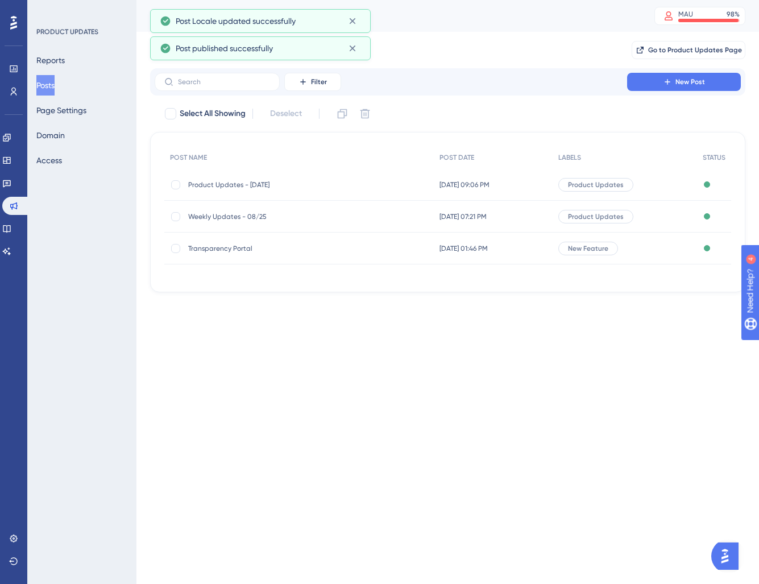
click at [241, 222] on div "Weekly Updates - 08/25 Weekly Updates - 08/25" at bounding box center [279, 217] width 182 height 32
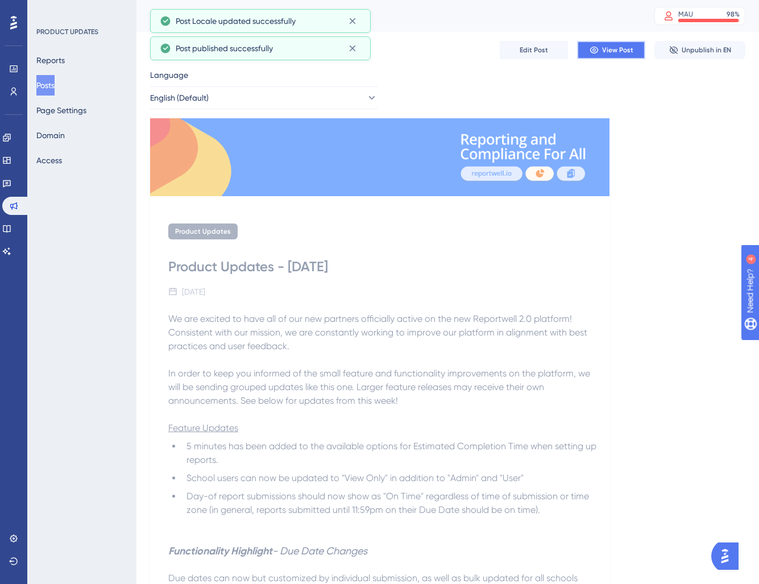
click at [608, 50] on span "View Post" at bounding box center [617, 49] width 31 height 9
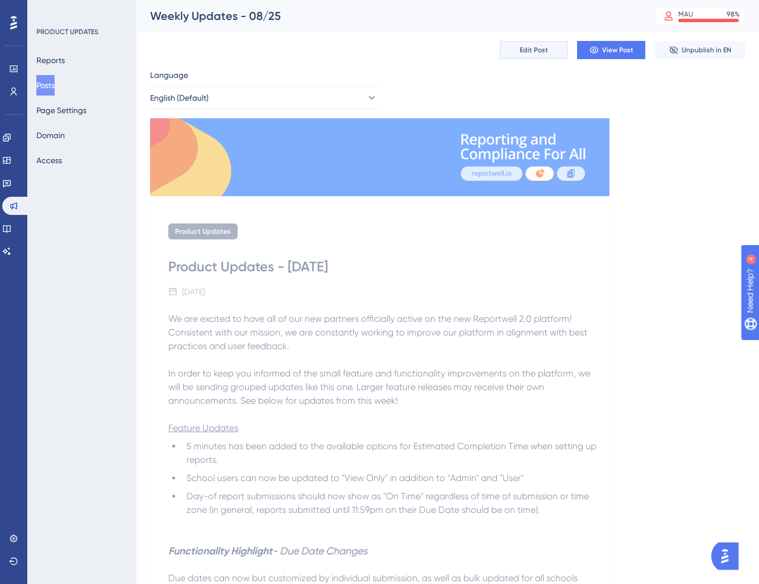
click at [510, 43] on button "Edit Post" at bounding box center [533, 50] width 68 height 18
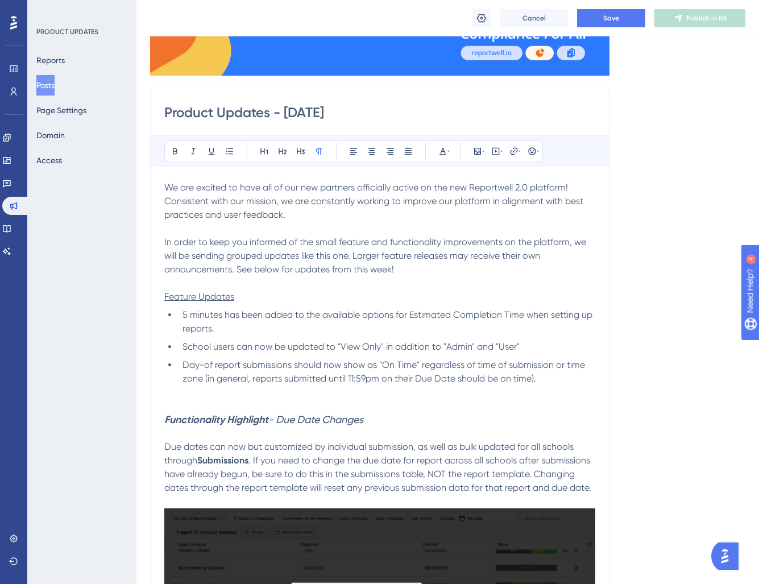
drag, startPoint x: 287, startPoint y: 113, endPoint x: 106, endPoint y: 115, distance: 180.7
type input "[DATE]"
click at [606, 18] on span "Save" at bounding box center [611, 18] width 16 height 9
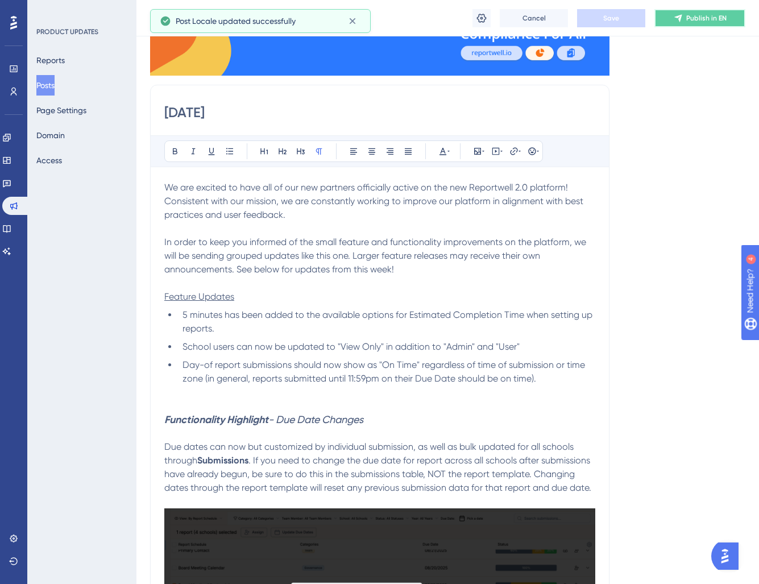
click at [668, 18] on button "Publish in EN" at bounding box center [699, 18] width 91 height 18
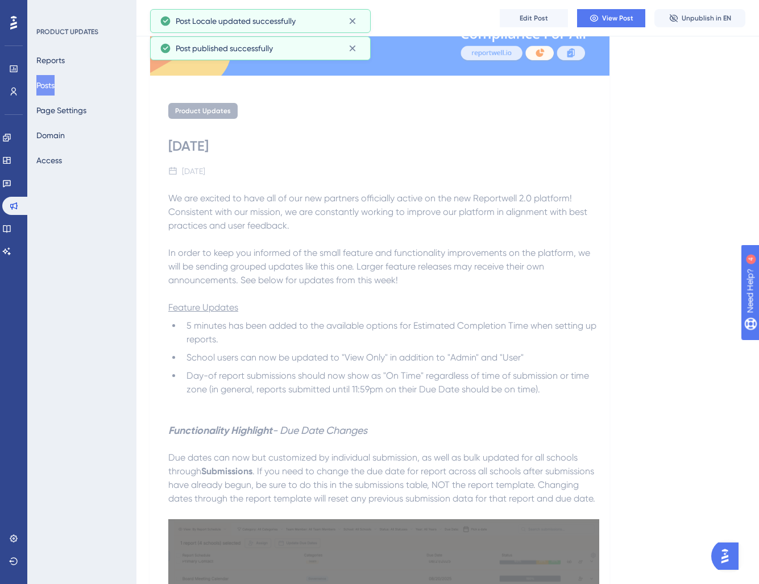
scroll to position [0, 0]
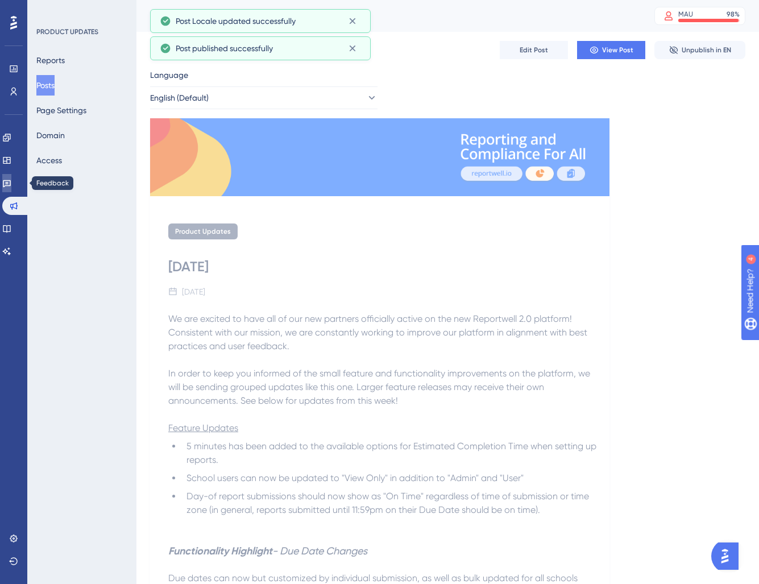
click at [11, 188] on link at bounding box center [6, 183] width 9 height 18
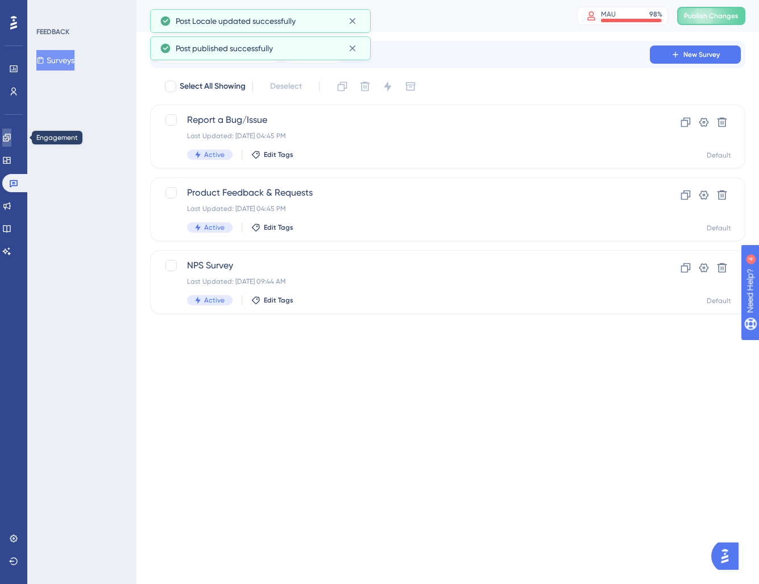
click at [9, 142] on link at bounding box center [6, 137] width 9 height 18
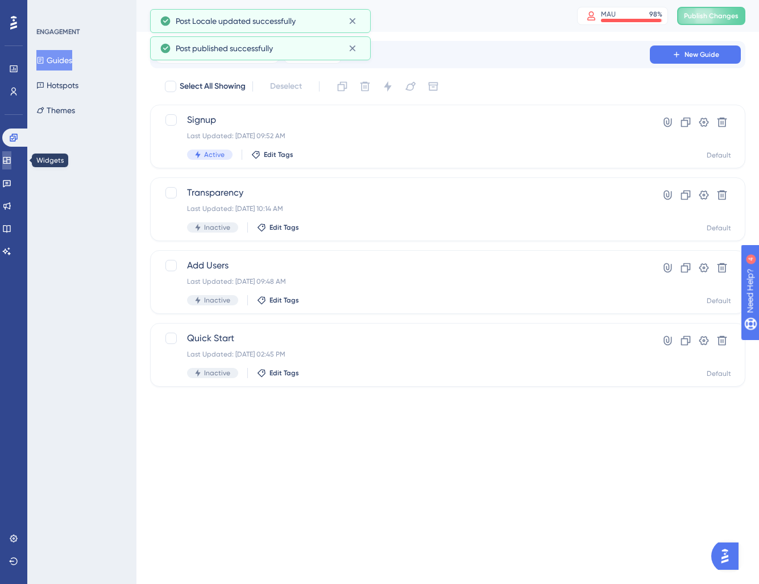
click at [11, 165] on link at bounding box center [6, 160] width 9 height 18
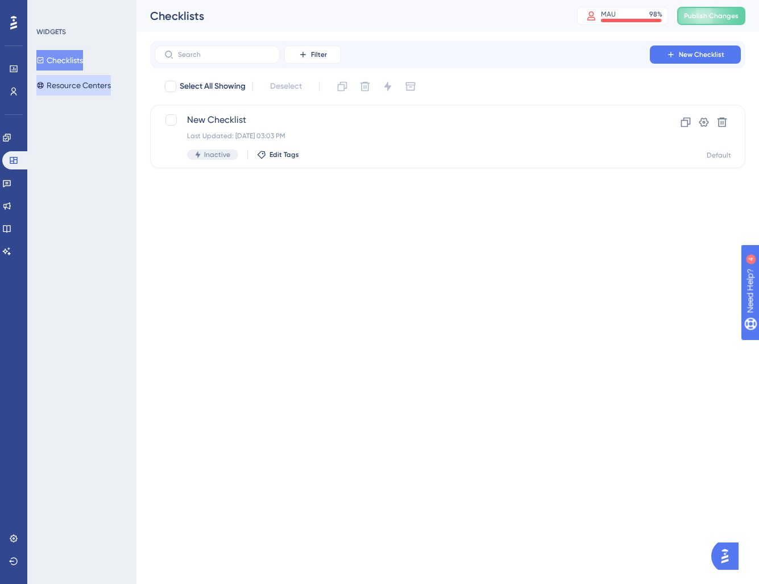
drag, startPoint x: 68, startPoint y: 84, endPoint x: 127, endPoint y: 105, distance: 62.5
click at [68, 85] on button "Resource Centers" at bounding box center [73, 85] width 74 height 20
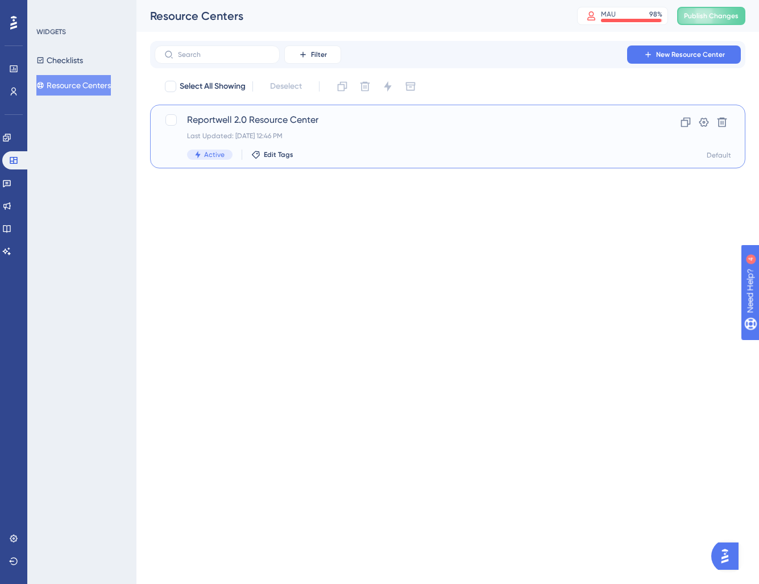
drag, startPoint x: 314, startPoint y: 126, endPoint x: 325, endPoint y: 127, distance: 11.4
click at [325, 127] on div "Reportwell 2.0 Resource Center Last Updated: [DATE] 12:46 PM Active Edit Tags" at bounding box center [402, 136] width 430 height 47
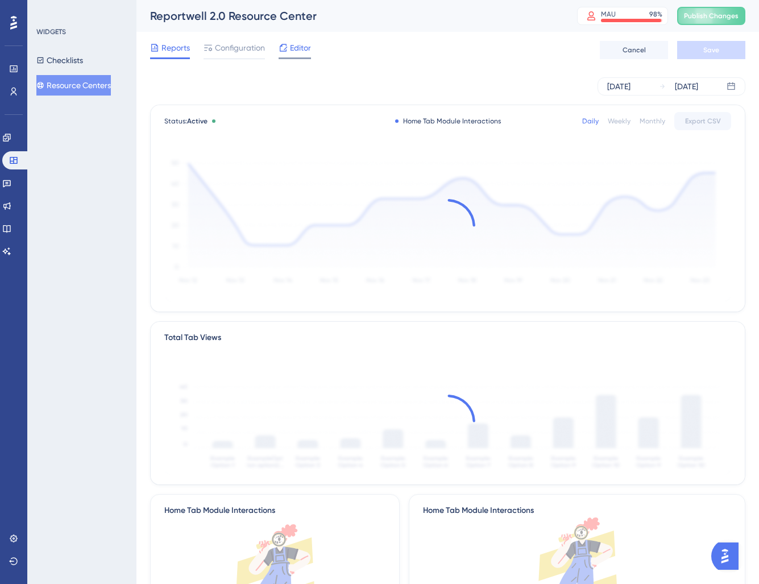
click at [281, 48] on icon at bounding box center [282, 47] width 9 height 9
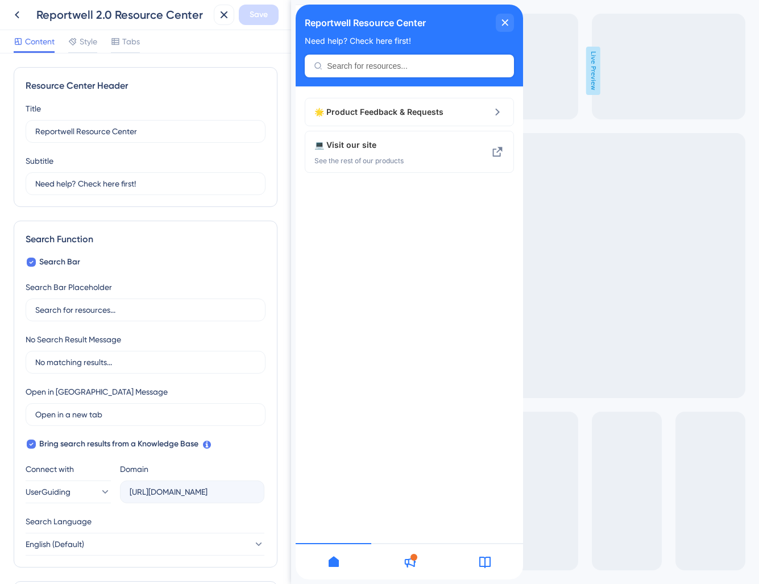
click at [415, 557] on div at bounding box center [413, 556] width 7 height 7
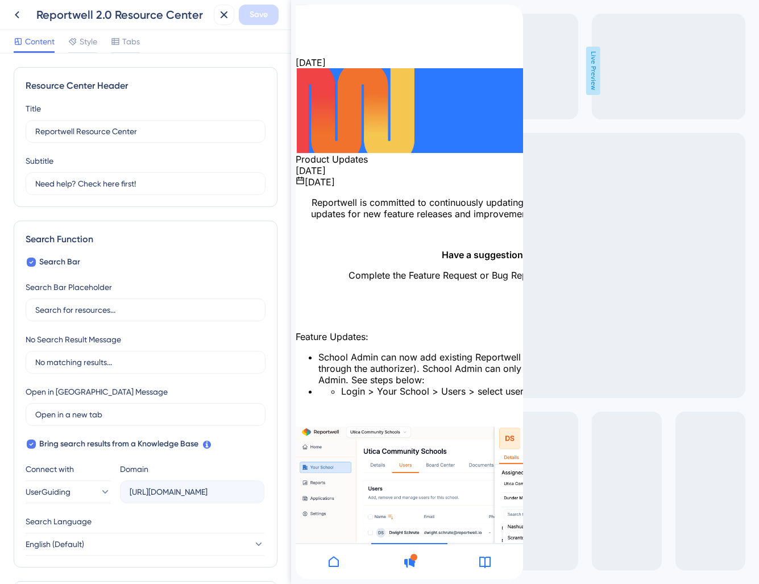
click at [314, 39] on div "close resource center" at bounding box center [304, 48] width 18 height 18
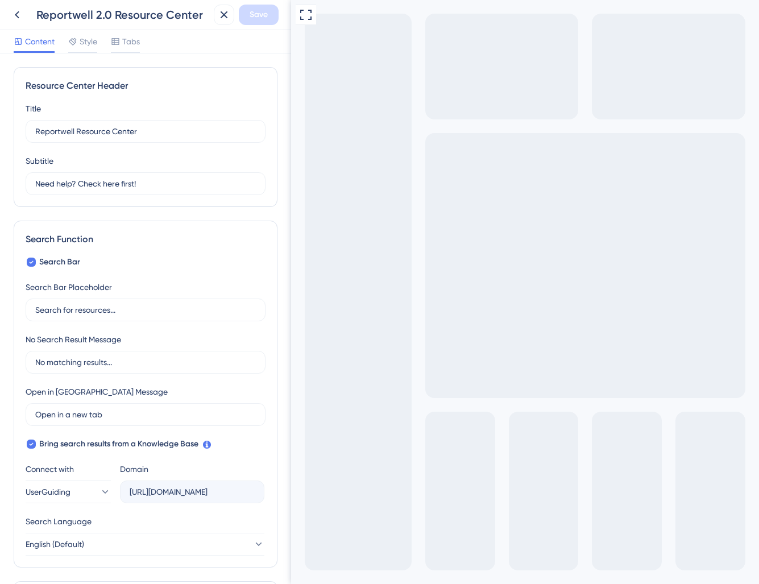
click at [16, 12] on icon at bounding box center [17, 15] width 14 height 14
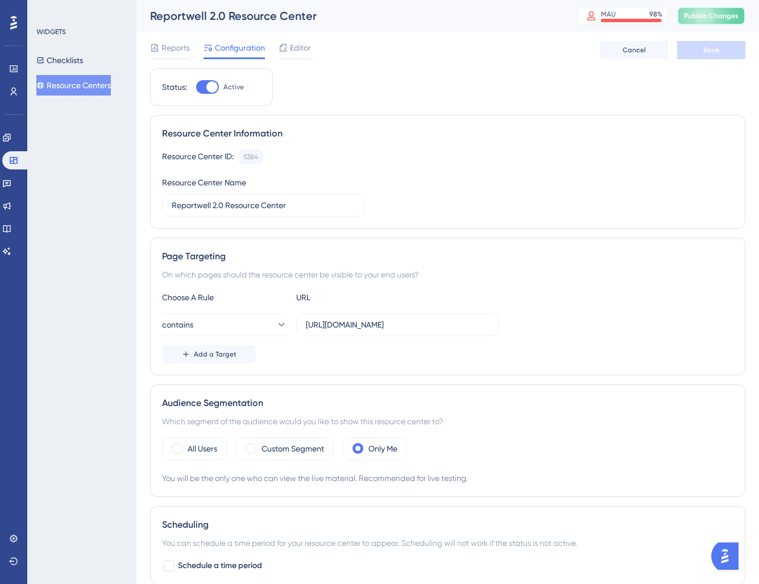
click at [698, 17] on span "Publish Changes" at bounding box center [711, 15] width 55 height 9
